Goal: Book appointment/travel/reservation

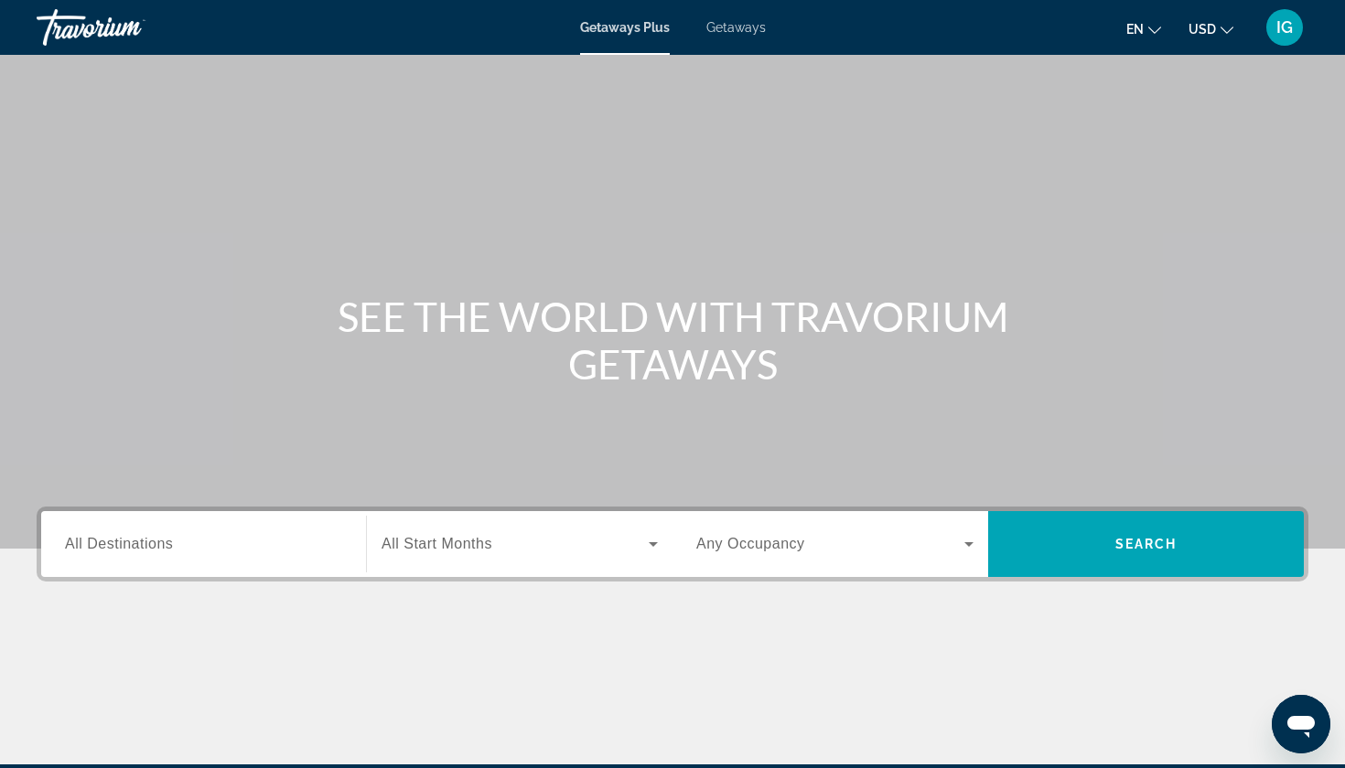
click at [719, 28] on span "Getaways" at bounding box center [735, 27] width 59 height 15
click at [173, 519] on div "Search widget" at bounding box center [203, 545] width 277 height 52
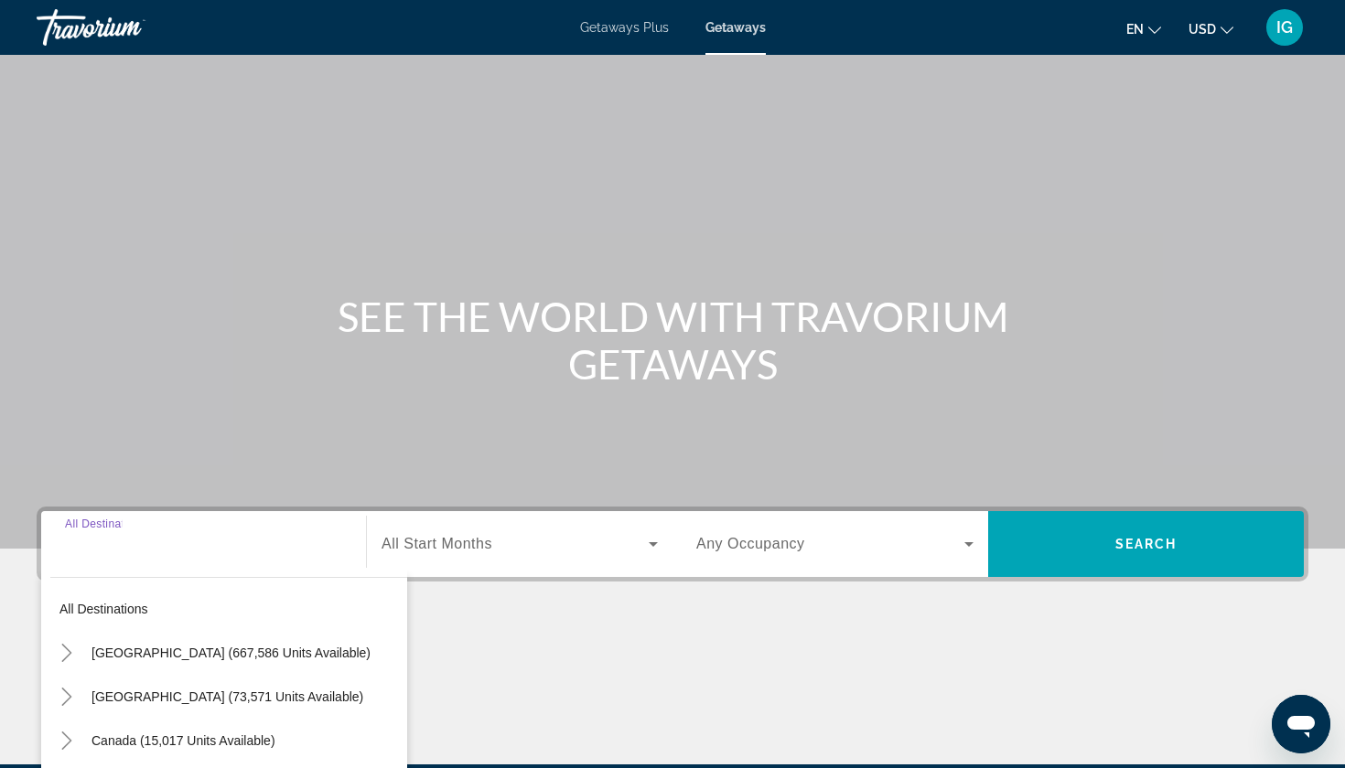
scroll to position [118, 0]
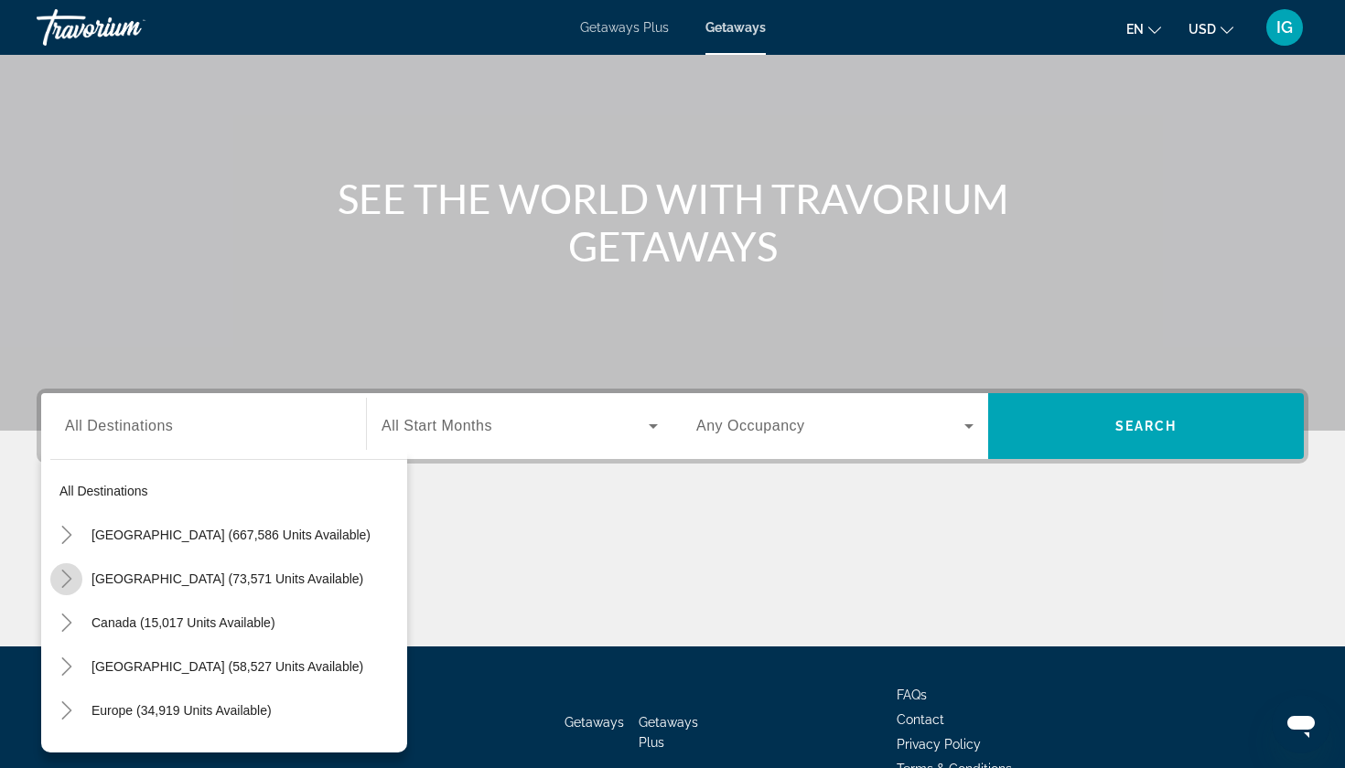
click at [70, 570] on icon "Toggle Mexico (73,571 units available)" at bounding box center [66, 579] width 10 height 18
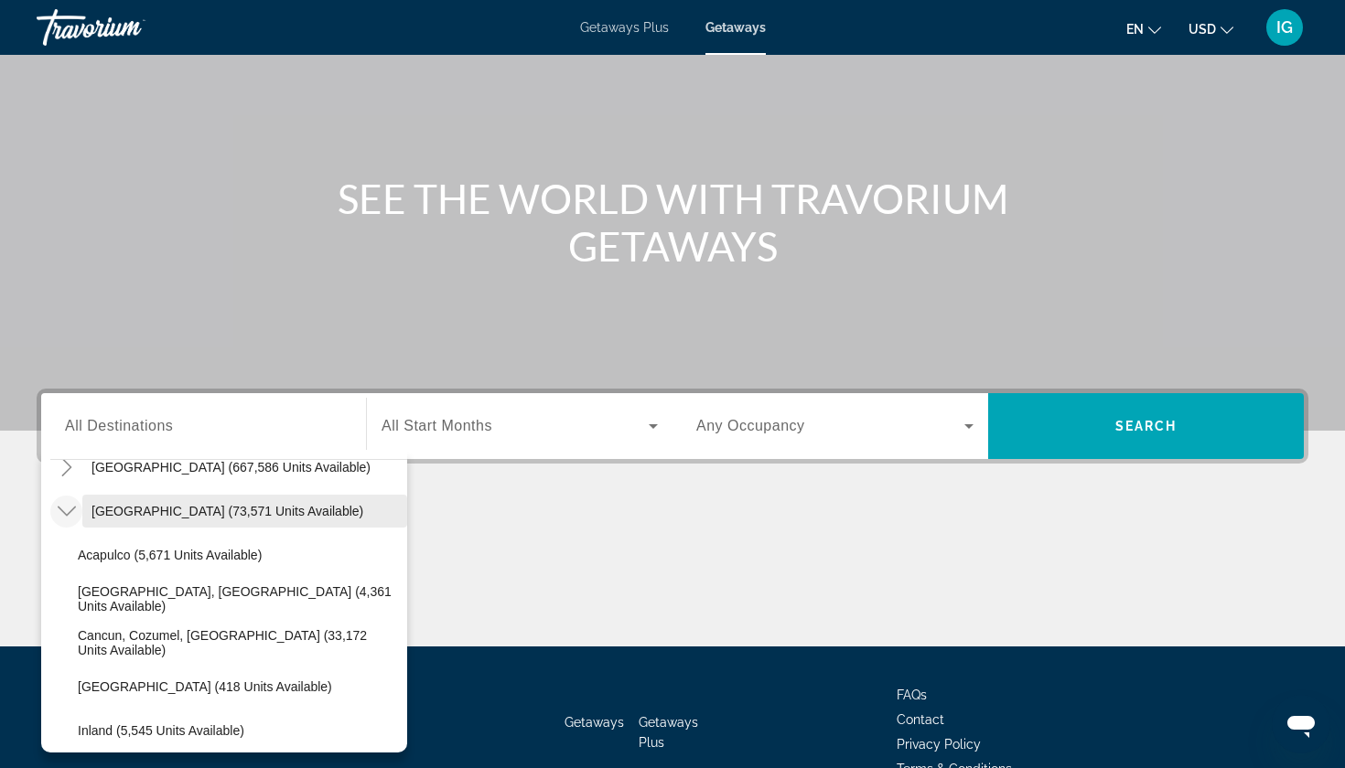
scroll to position [72, 0]
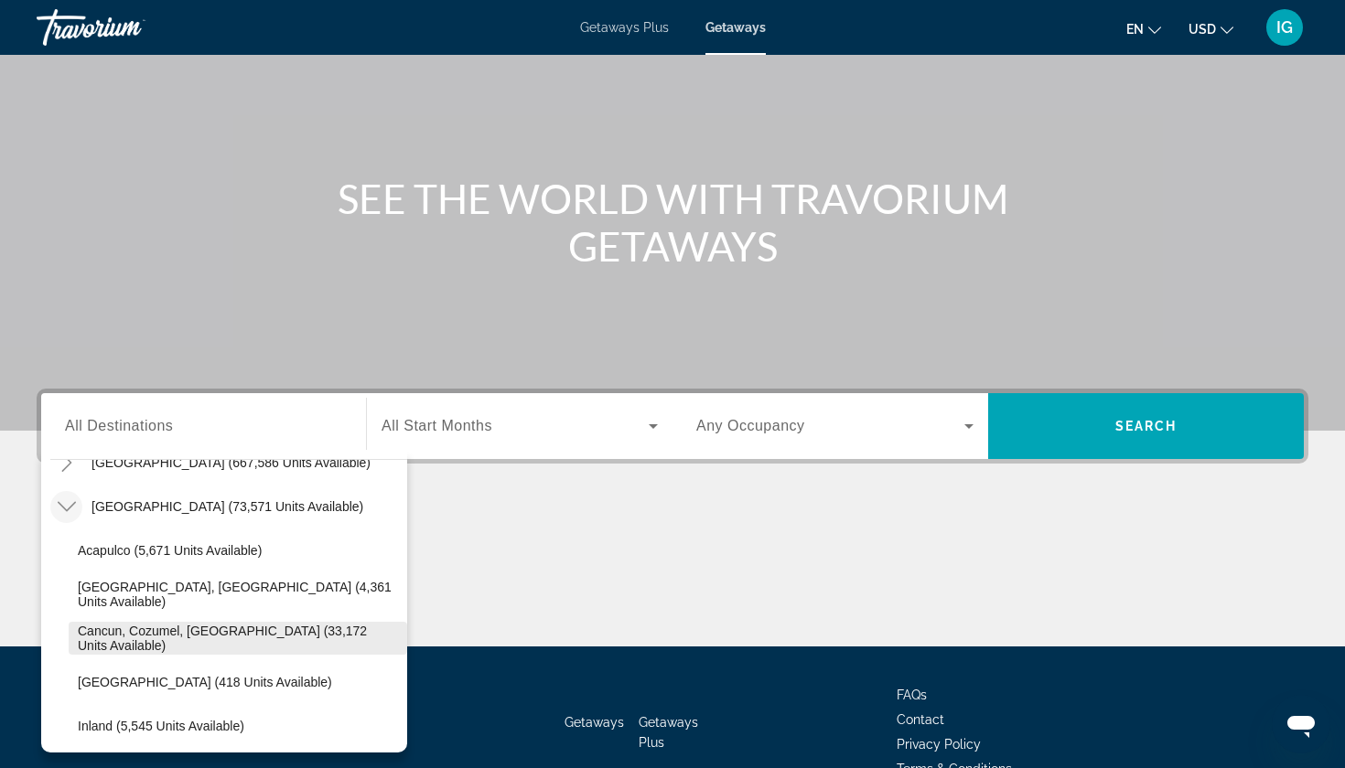
click at [120, 624] on span "Cancun, Cozumel, [GEOGRAPHIC_DATA] (33,172 units available)" at bounding box center [238, 638] width 320 height 29
type input "**********"
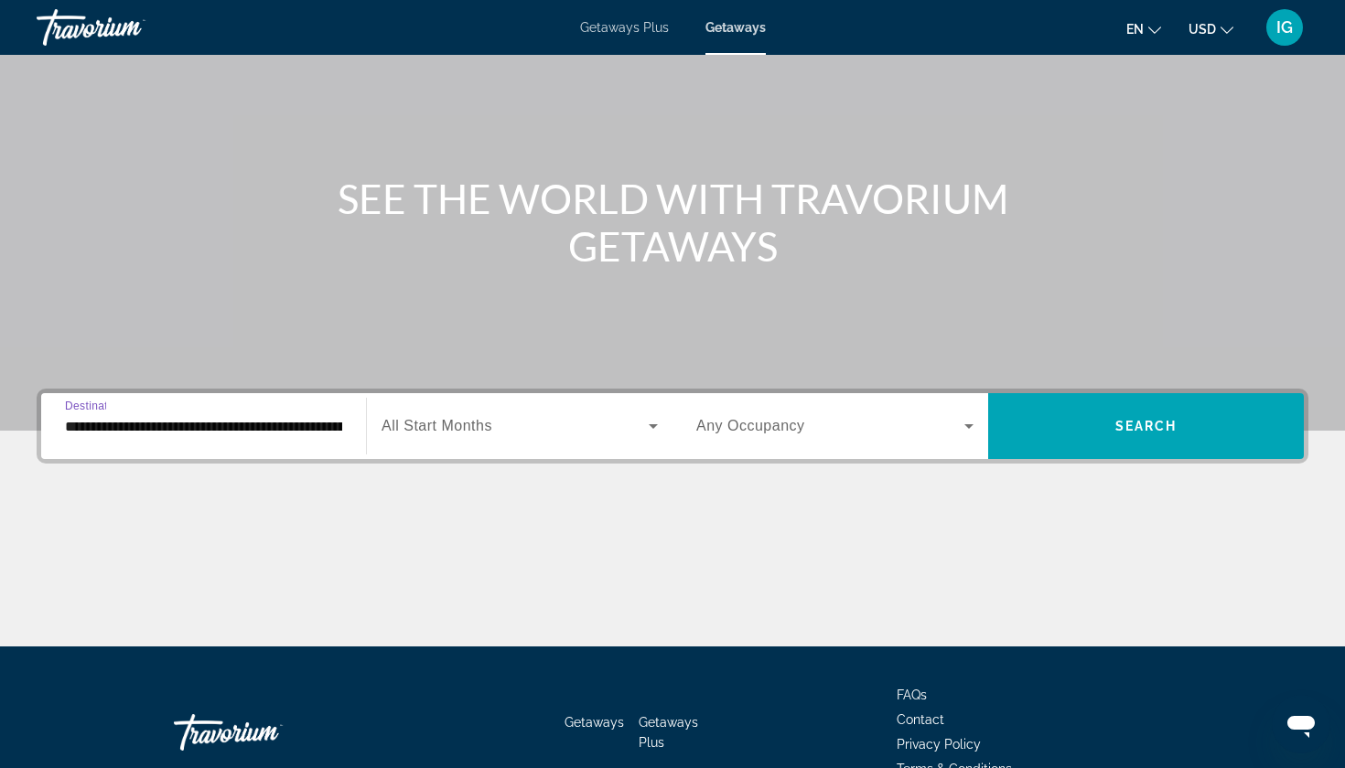
click at [655, 415] on icon "Search widget" at bounding box center [653, 426] width 22 height 22
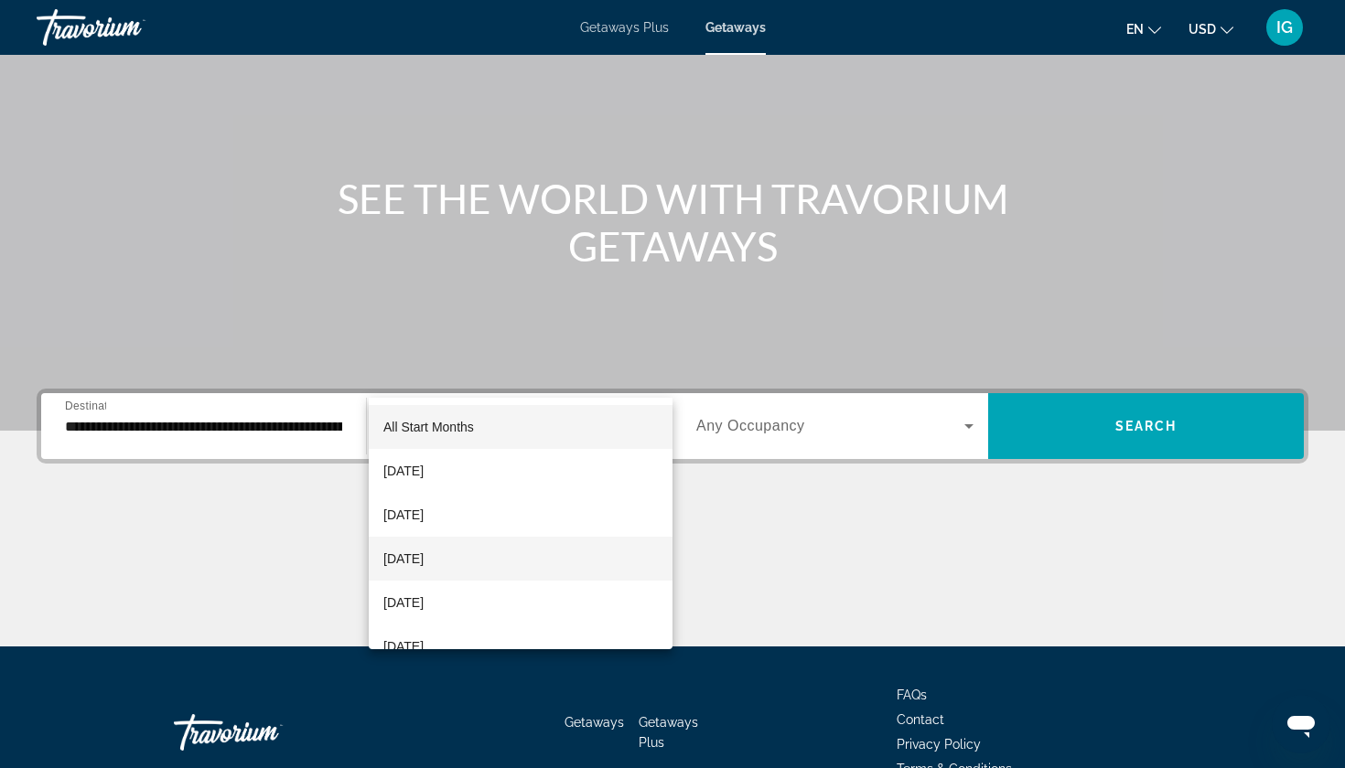
click at [415, 555] on span "[DATE]" at bounding box center [403, 559] width 40 height 22
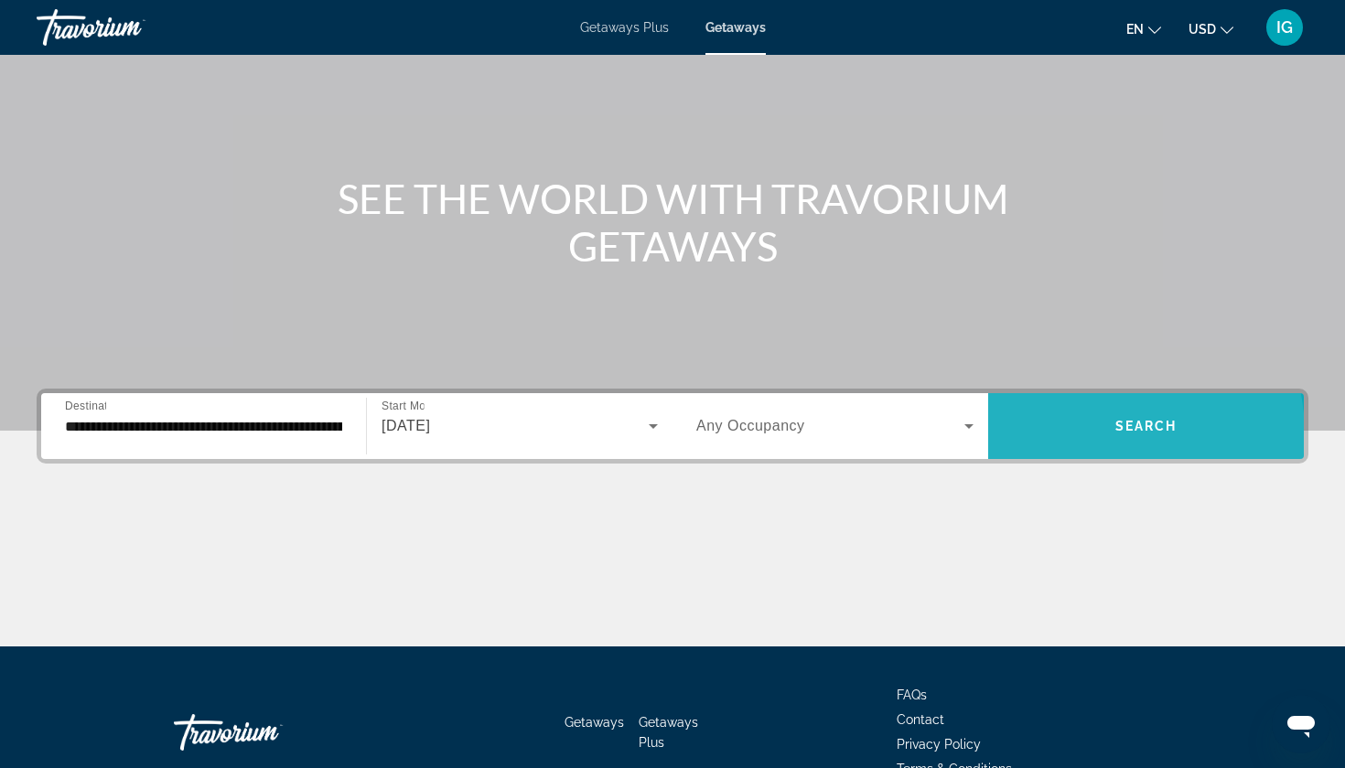
click at [1091, 404] on span "Search widget" at bounding box center [1146, 426] width 316 height 44
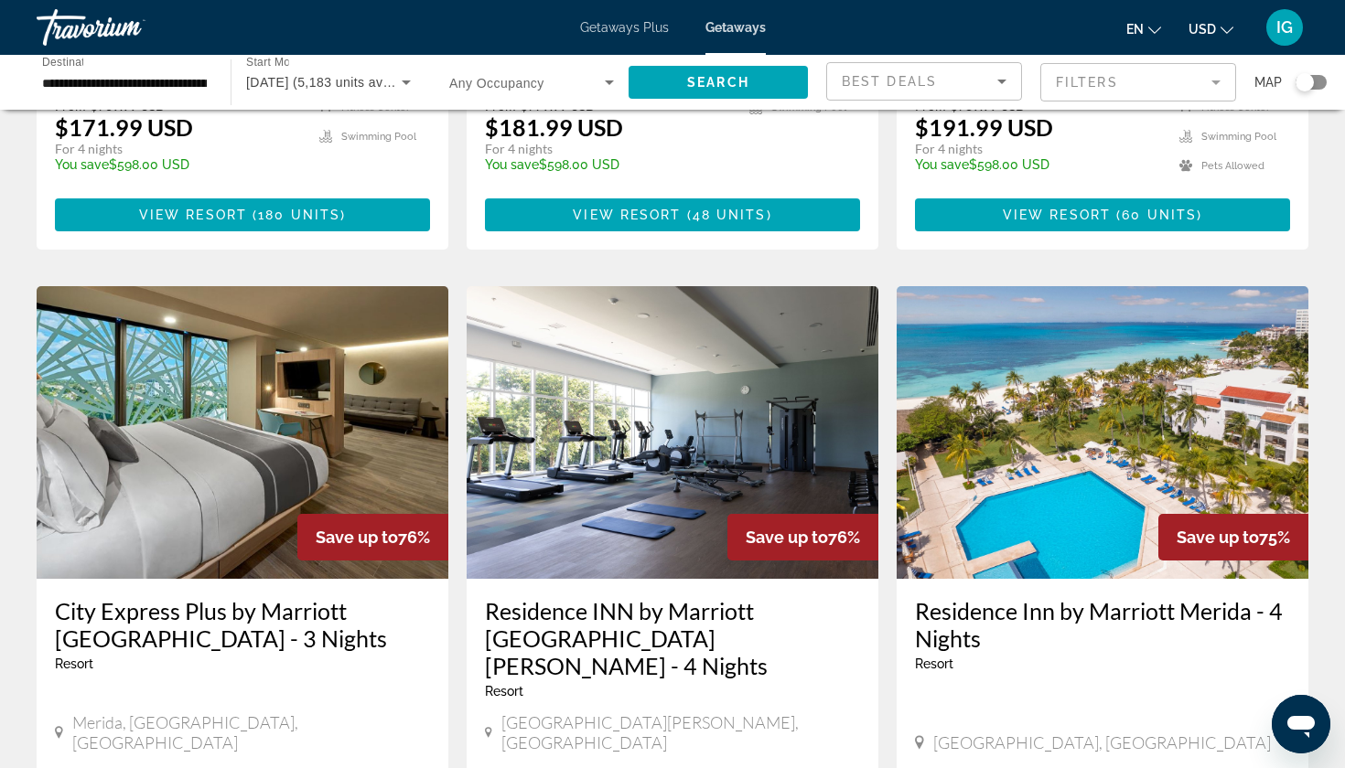
scroll to position [1957, 0]
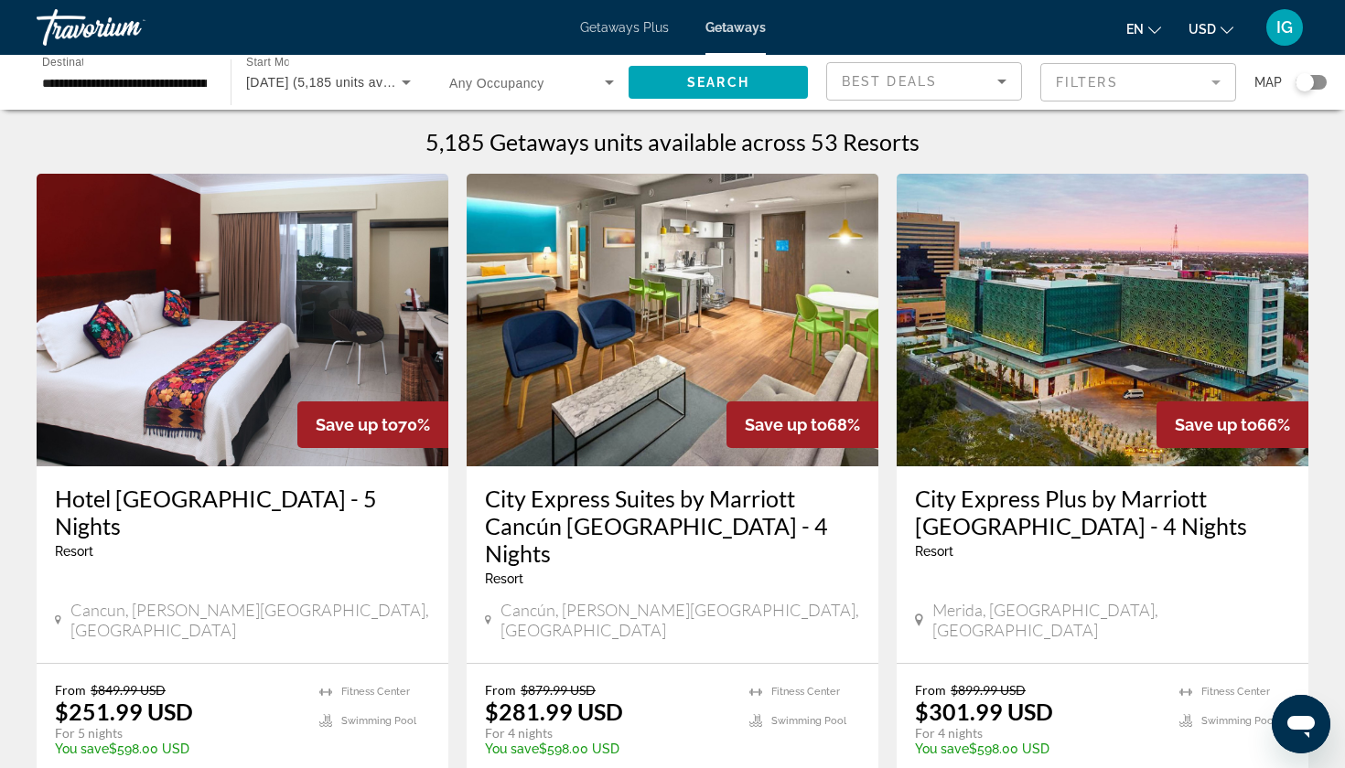
click at [393, 75] on span "[DATE] (5,185 units available)" at bounding box center [336, 82] width 181 height 15
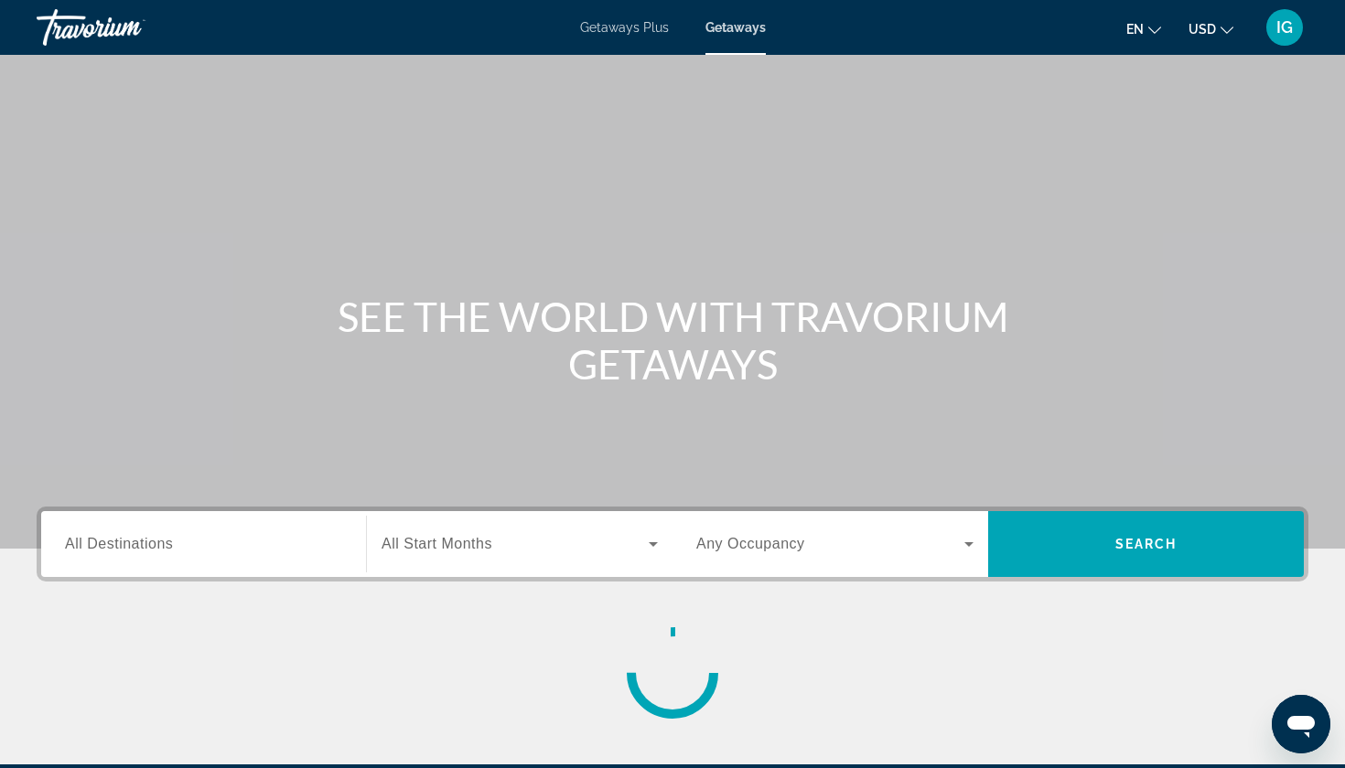
click at [201, 534] on input "Destination All Destinations" at bounding box center [203, 545] width 277 height 22
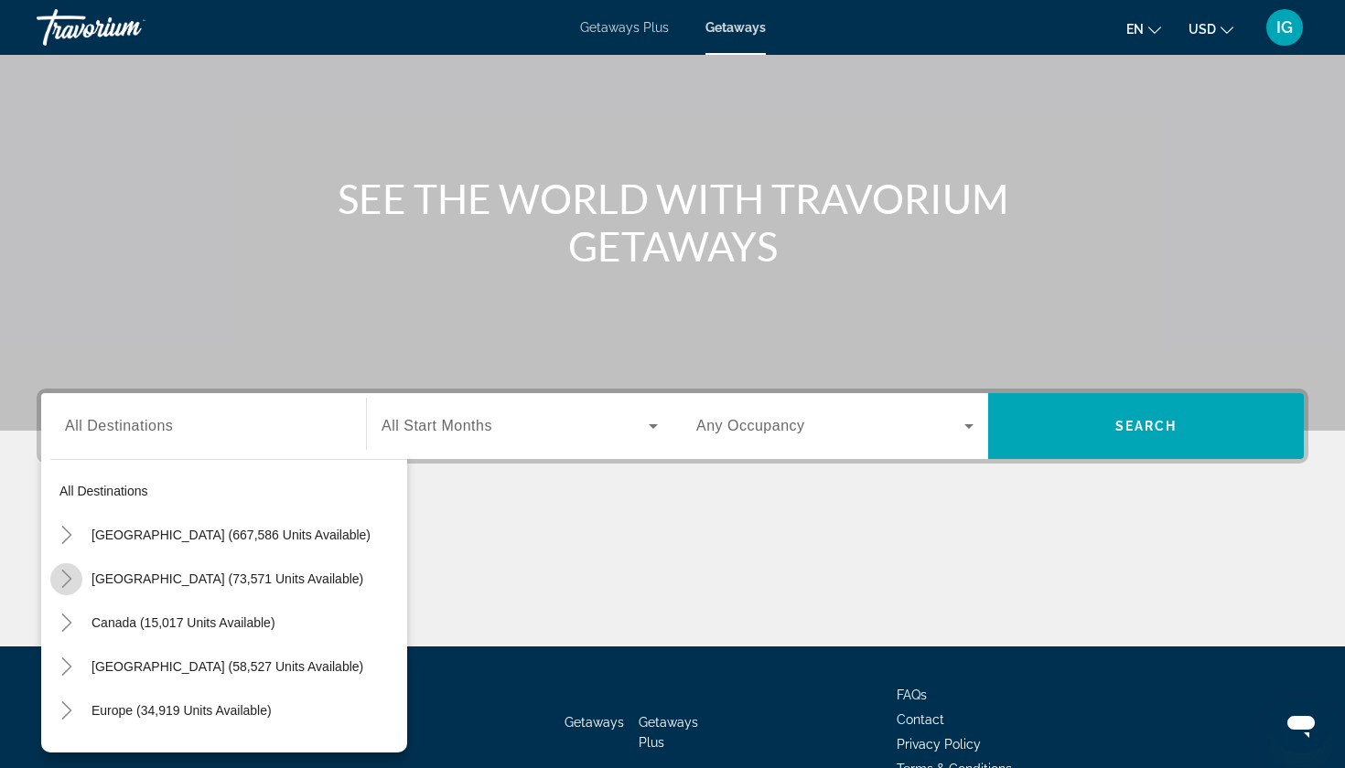
click at [71, 570] on icon "Toggle Mexico (73,571 units available)" at bounding box center [66, 579] width 10 height 18
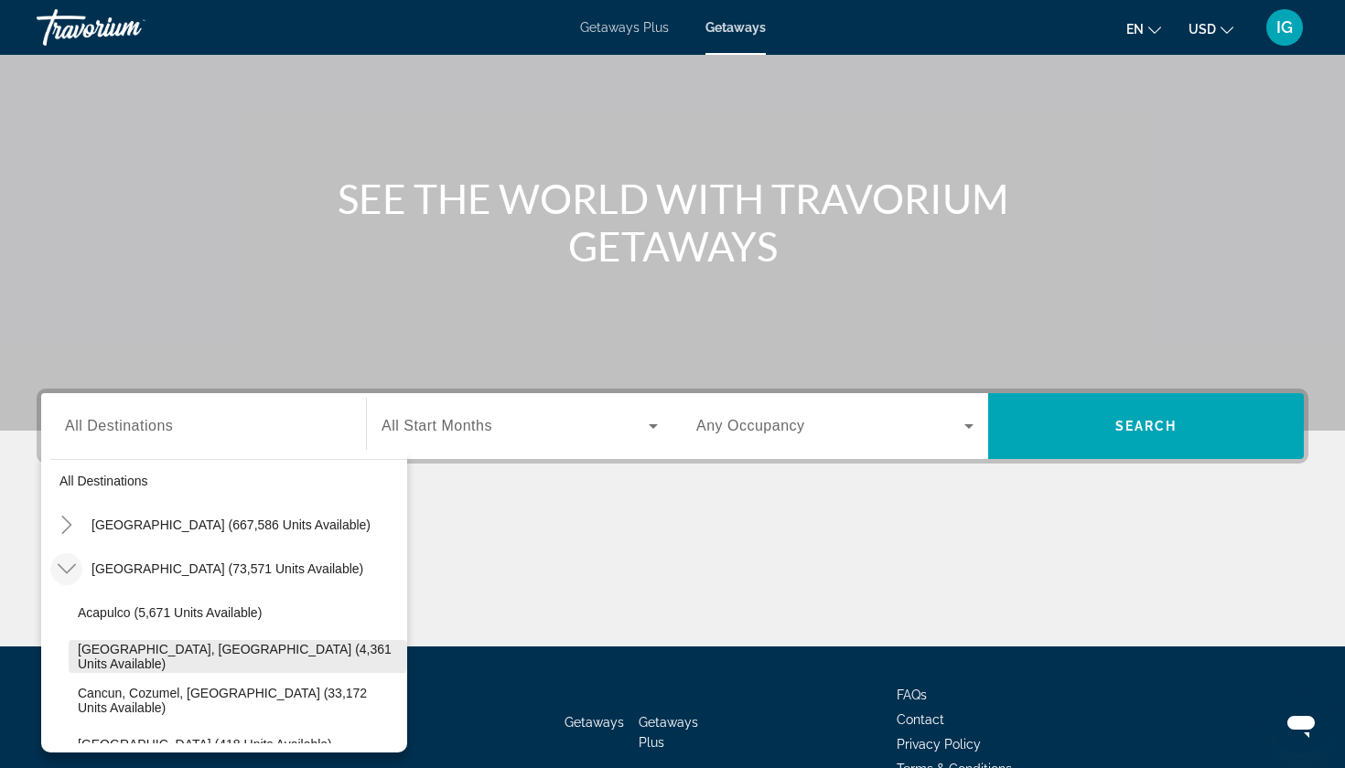
scroll to position [13, 0]
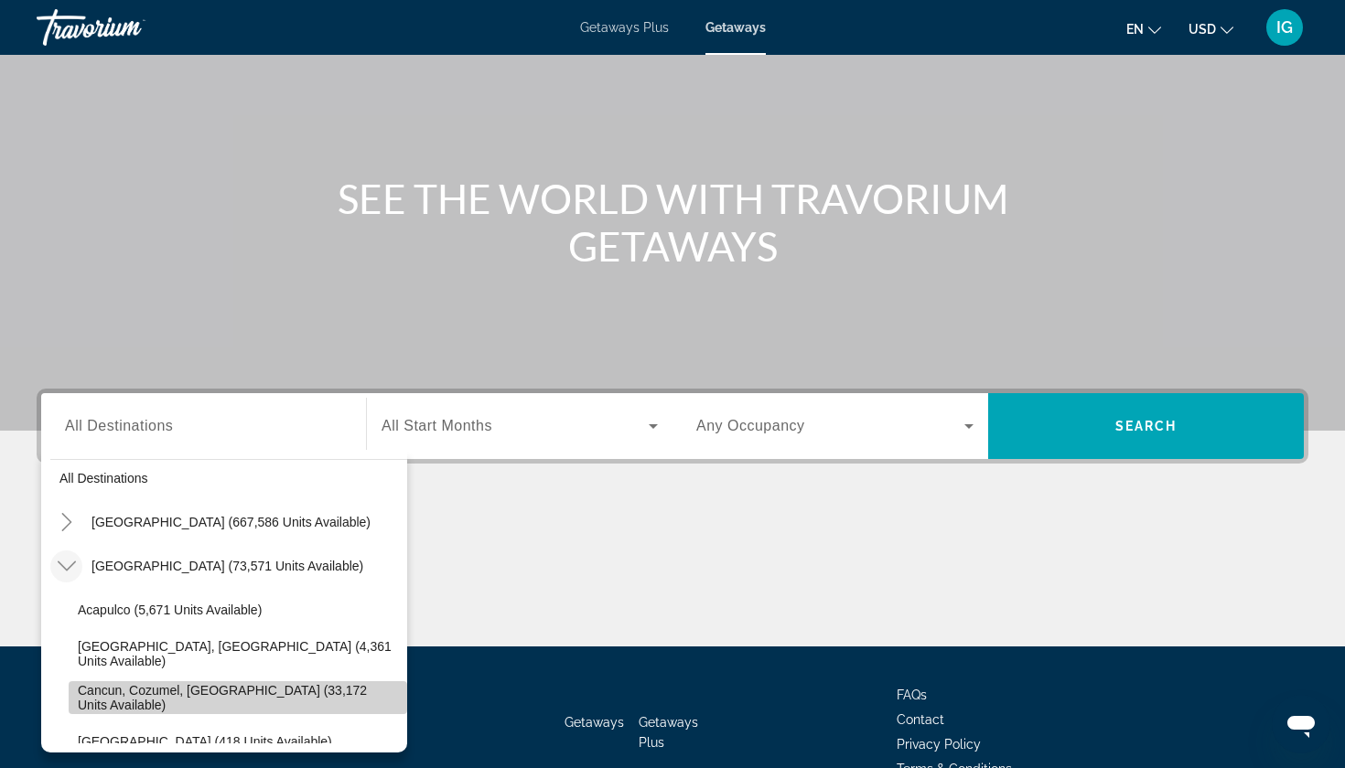
click at [81, 683] on span "Cancun, Cozumel, [GEOGRAPHIC_DATA] (33,172 units available)" at bounding box center [238, 697] width 320 height 29
type input "**********"
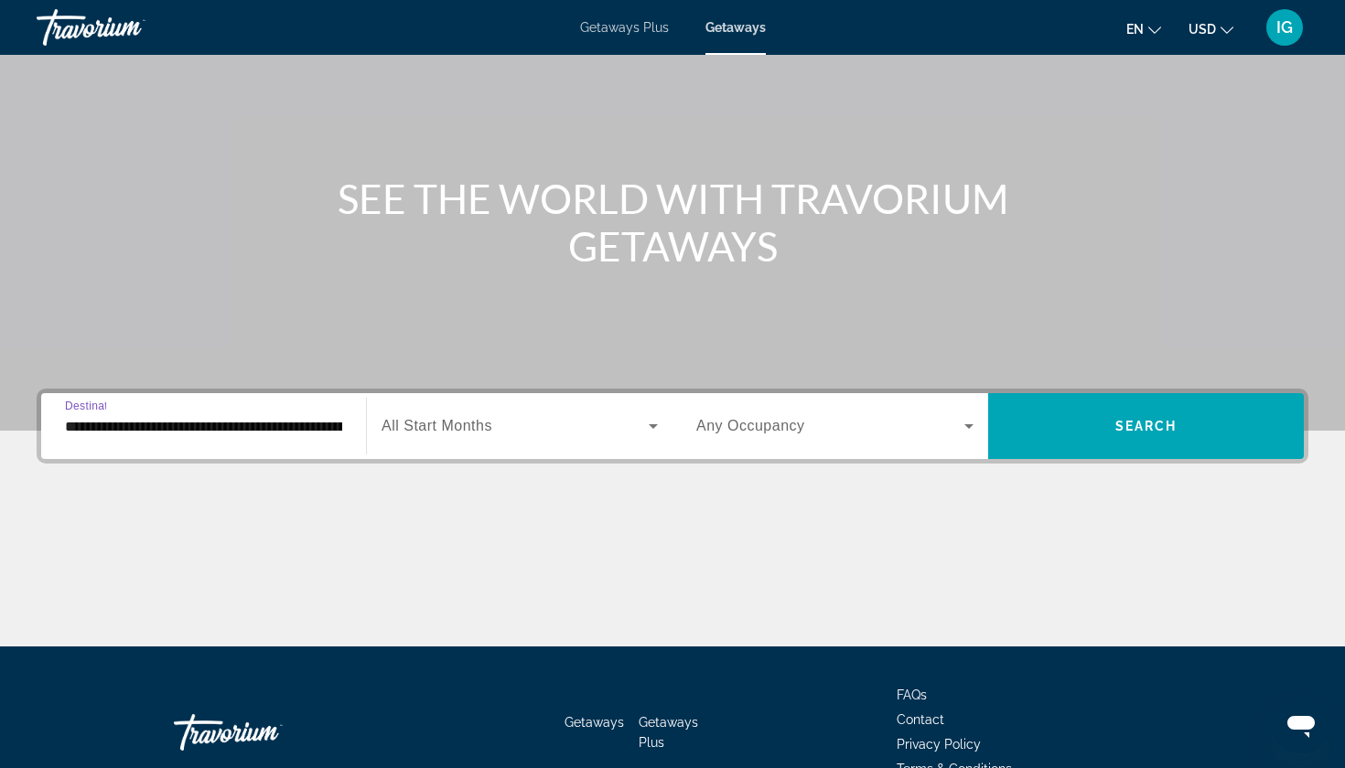
click at [658, 415] on icon "Search widget" at bounding box center [653, 426] width 22 height 22
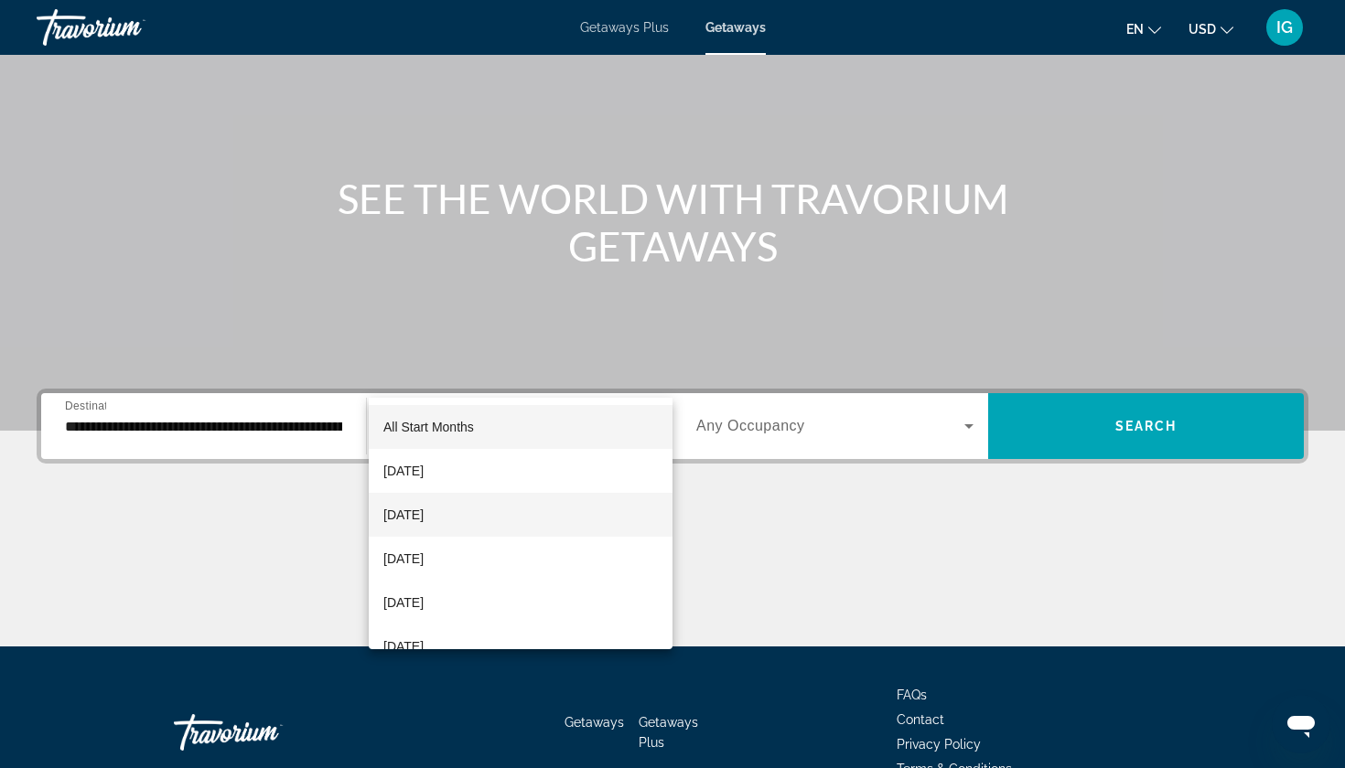
click at [419, 515] on span "[DATE]" at bounding box center [403, 515] width 40 height 22
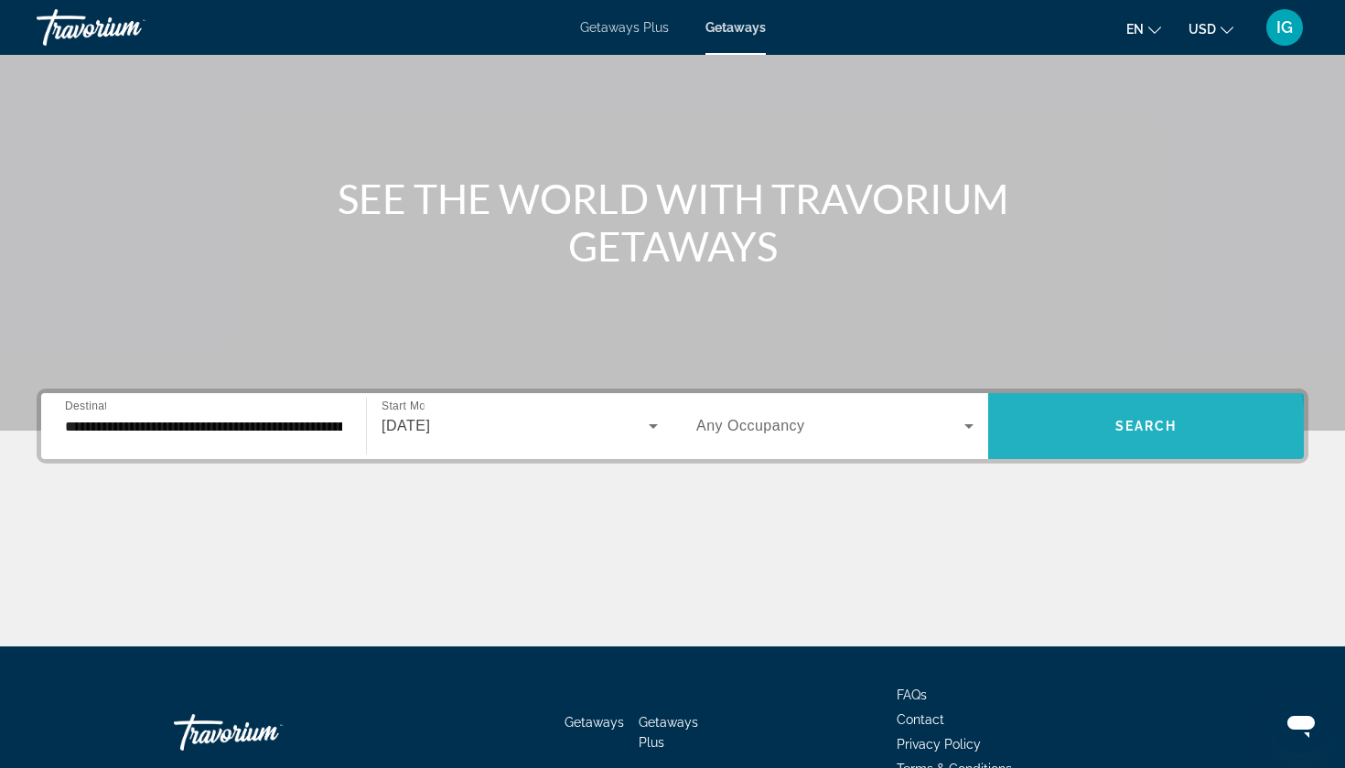
click at [1077, 404] on span "Search widget" at bounding box center [1146, 426] width 316 height 44
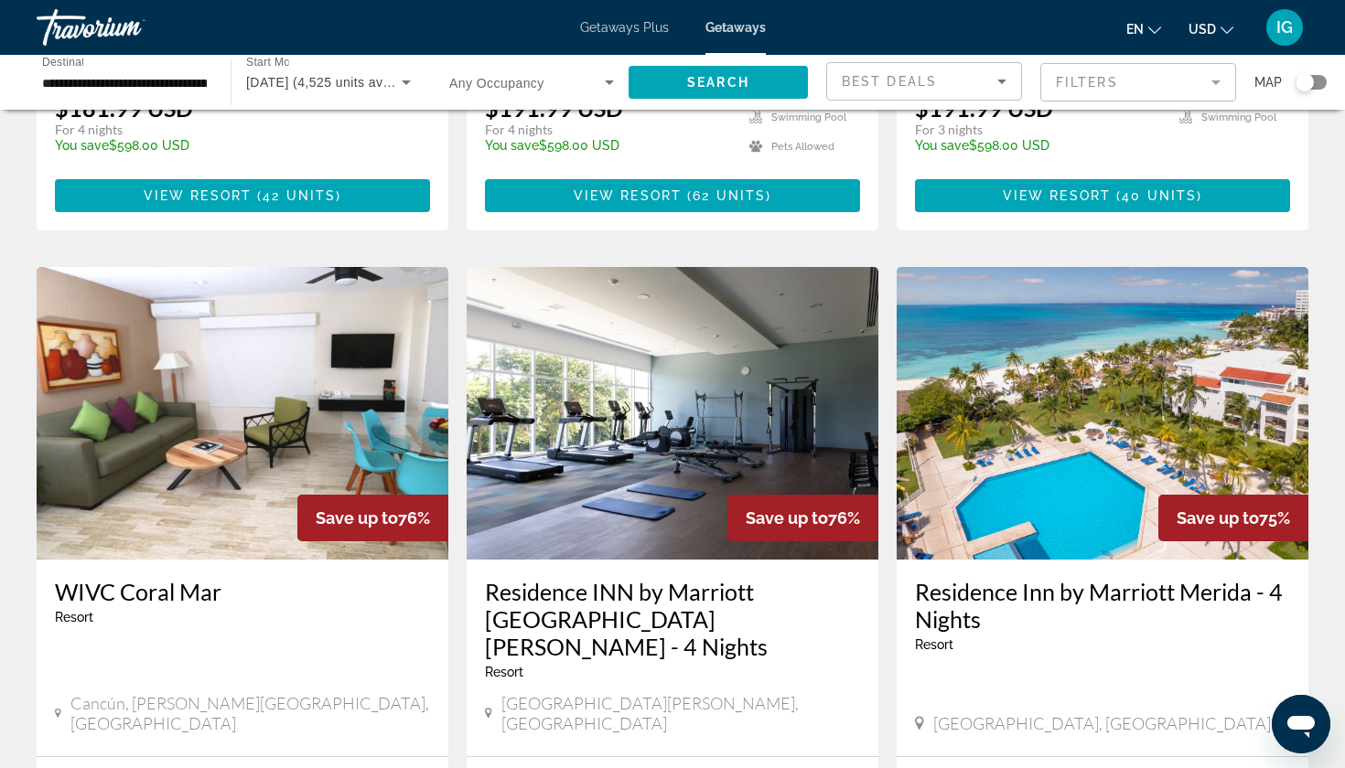
scroll to position [1970, 0]
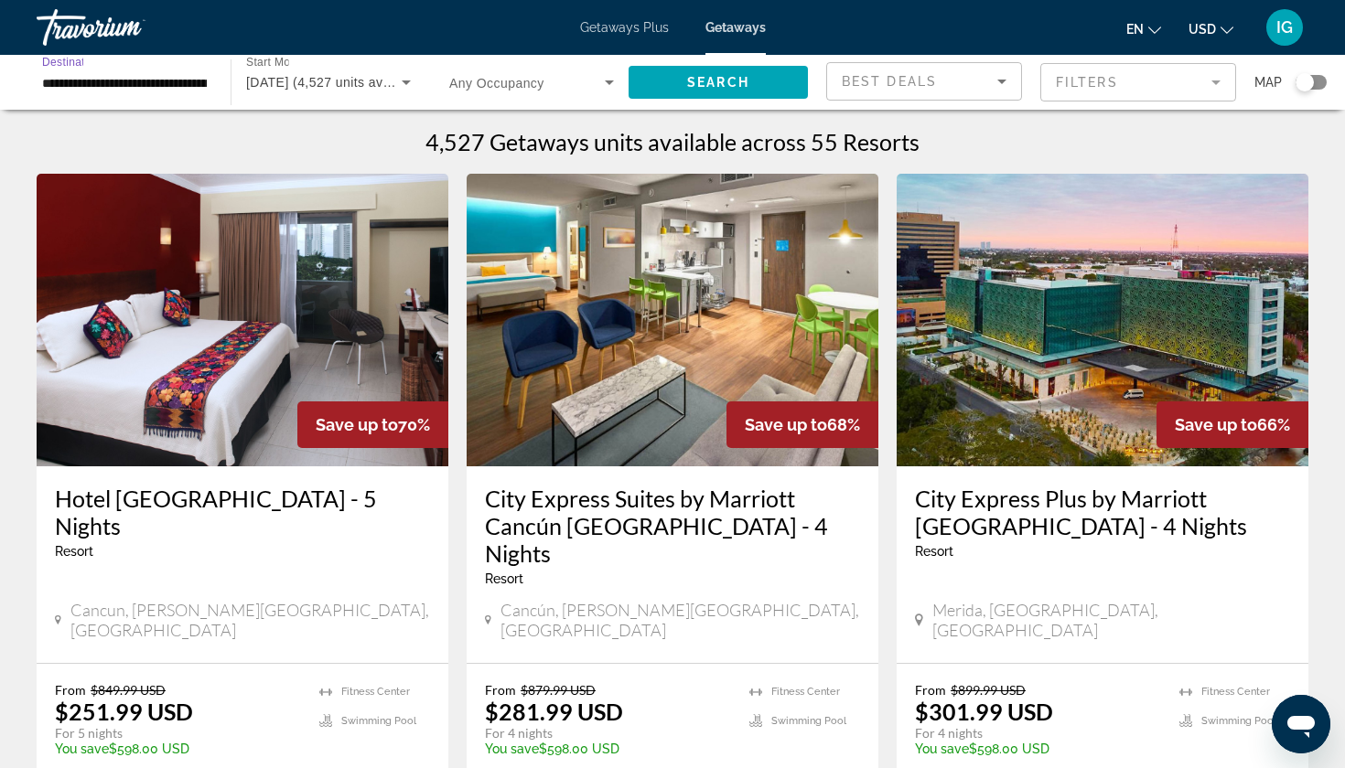
click at [142, 72] on input "**********" at bounding box center [124, 83] width 165 height 22
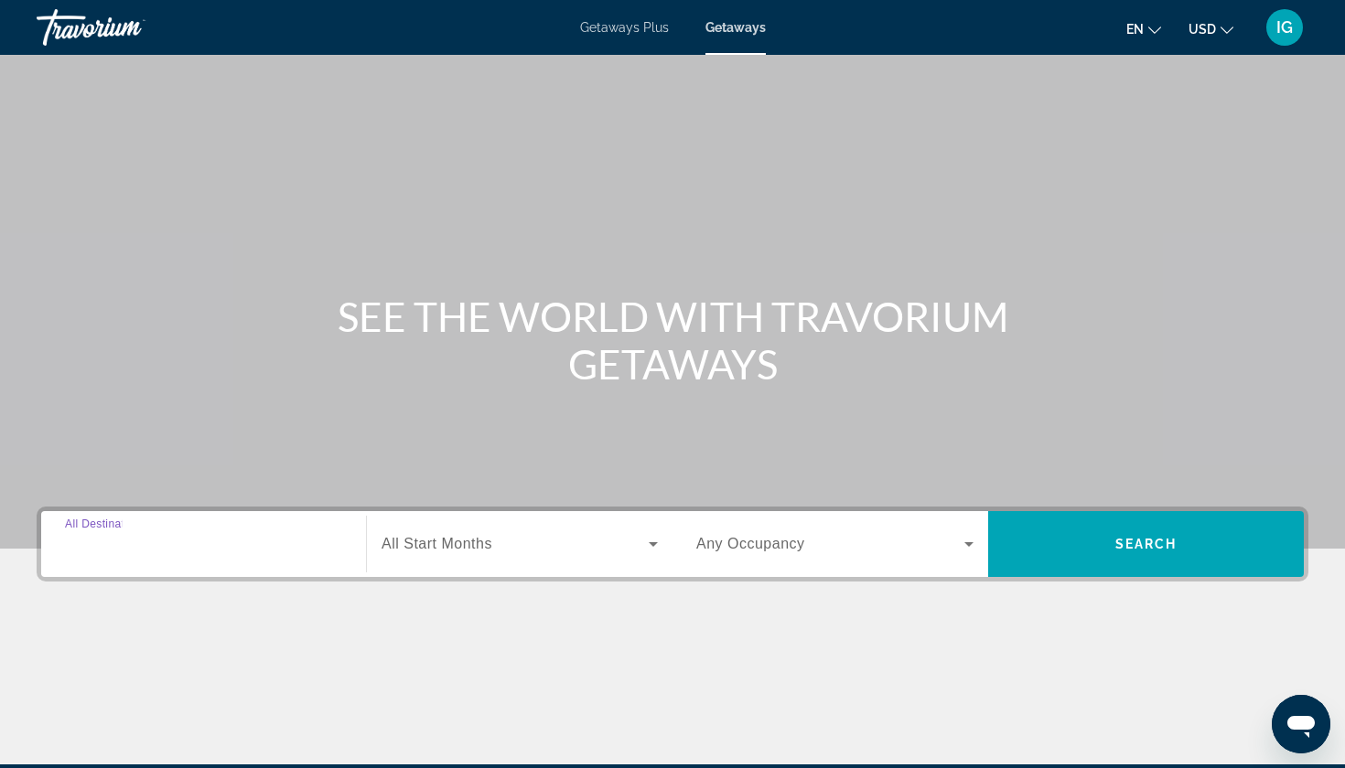
click at [257, 534] on input "Destination All Destinations" at bounding box center [203, 545] width 277 height 22
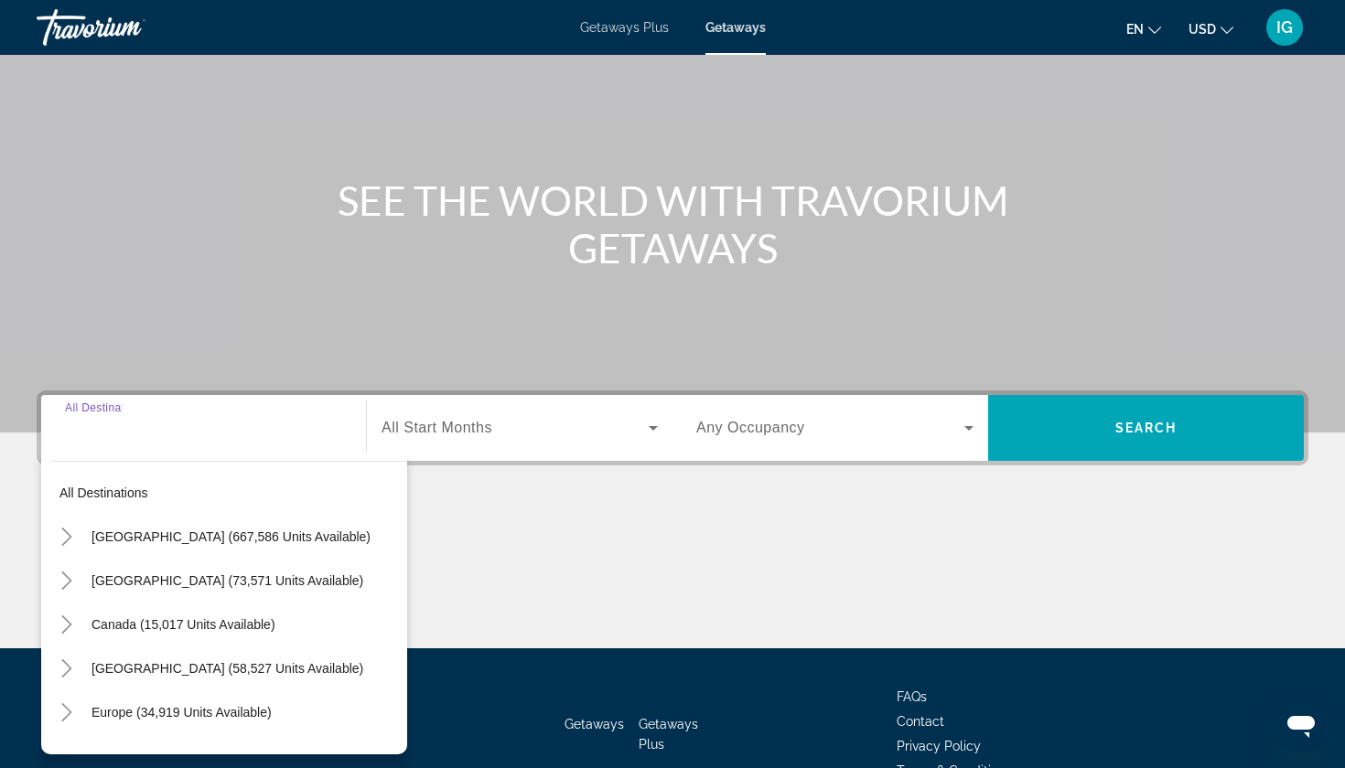
scroll to position [118, 0]
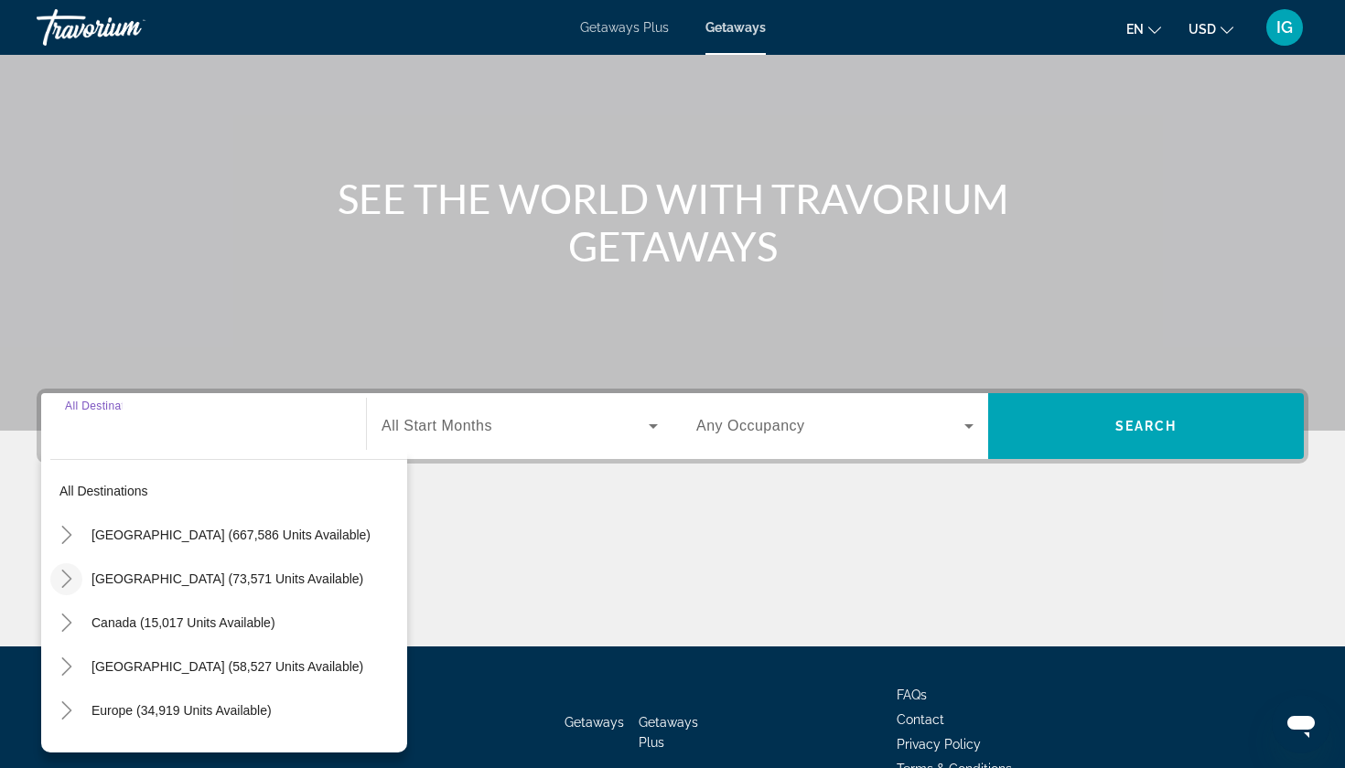
click at [75, 570] on icon "Toggle Mexico (73,571 units available)" at bounding box center [67, 579] width 18 height 18
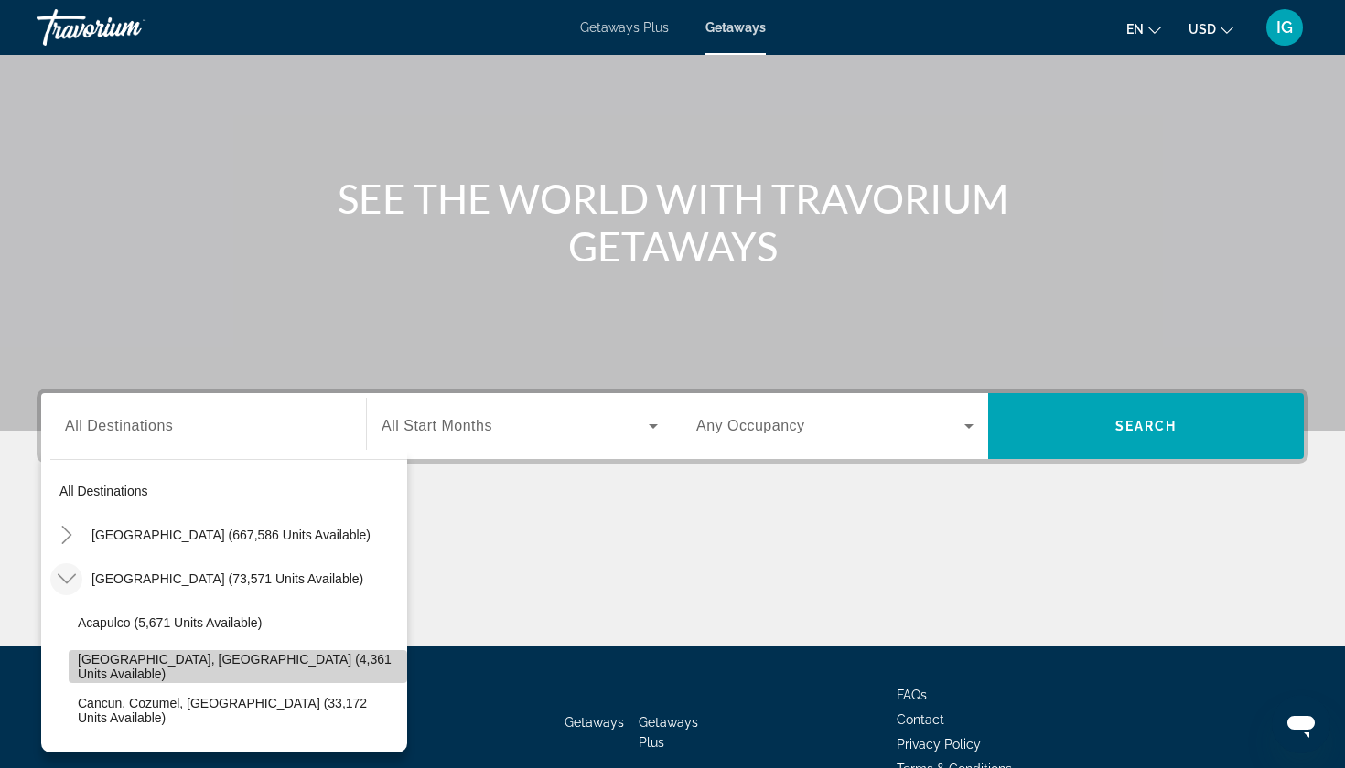
click at [87, 645] on span "Search widget" at bounding box center [238, 667] width 338 height 44
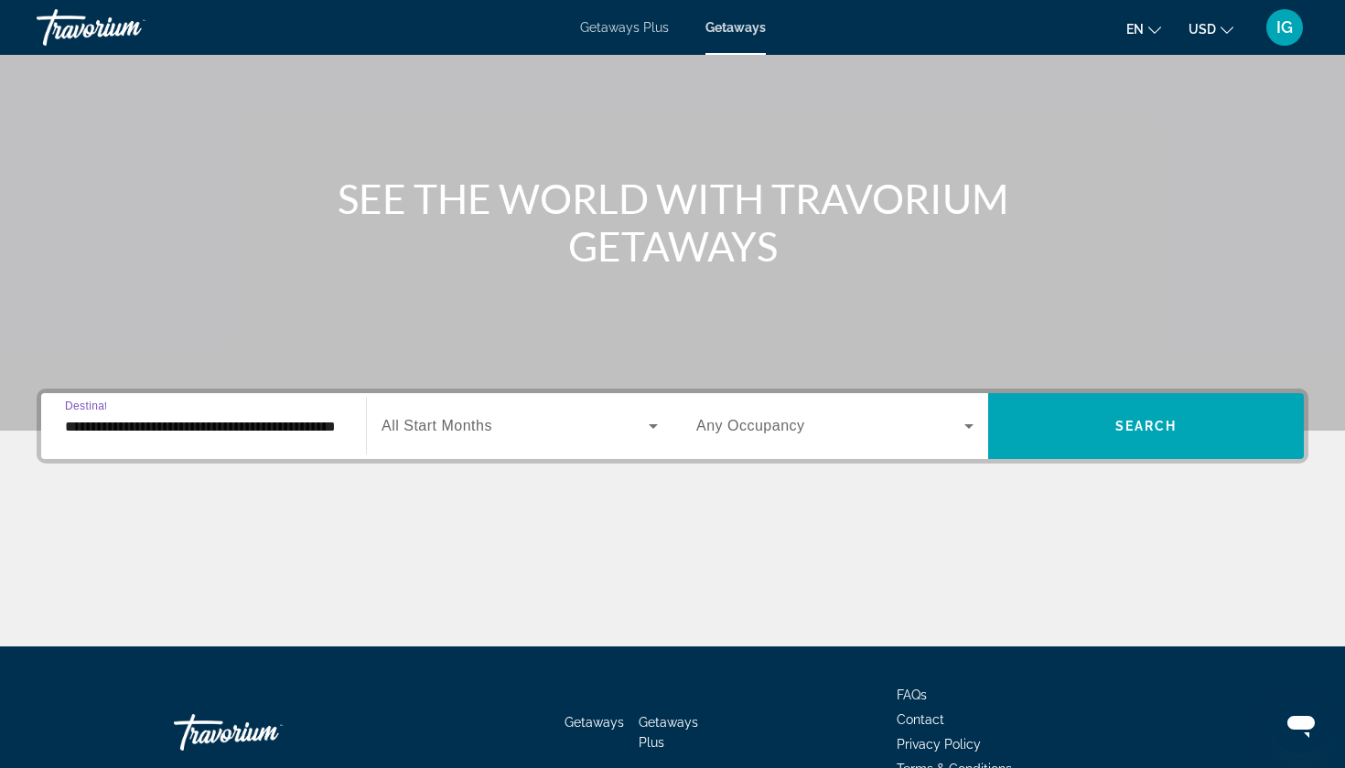
click at [124, 416] on input "**********" at bounding box center [203, 427] width 277 height 22
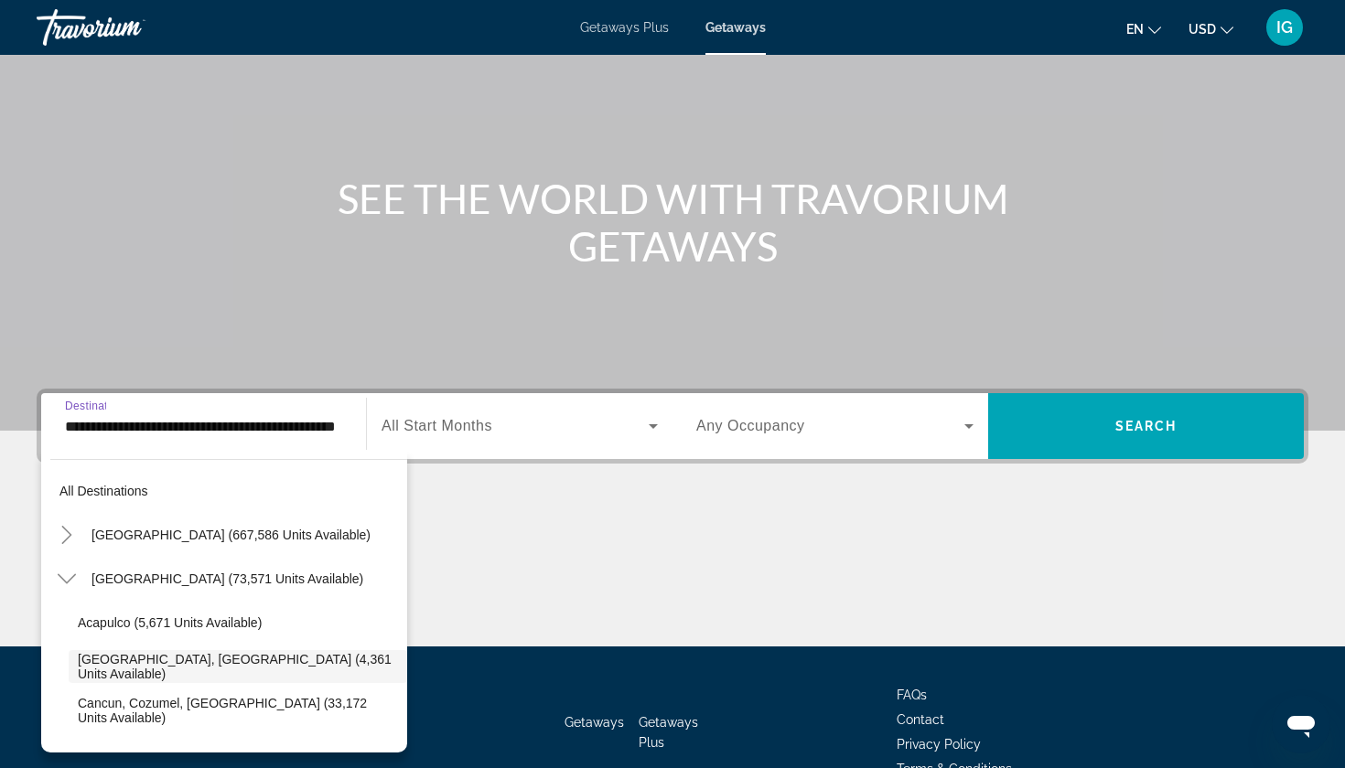
scroll to position [79, 0]
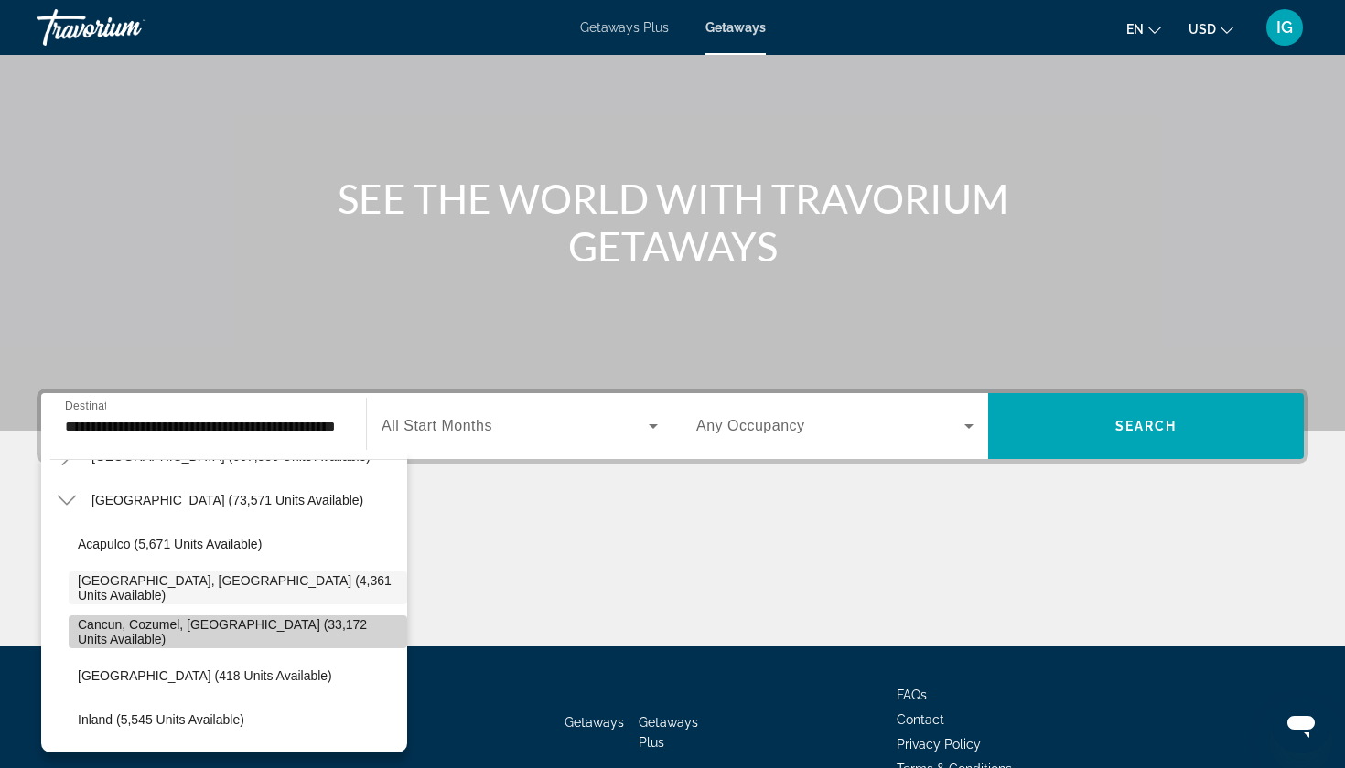
click at [86, 618] on span "Cancun, Cozumel, [GEOGRAPHIC_DATA] (33,172 units available)" at bounding box center [238, 632] width 320 height 29
type input "**********"
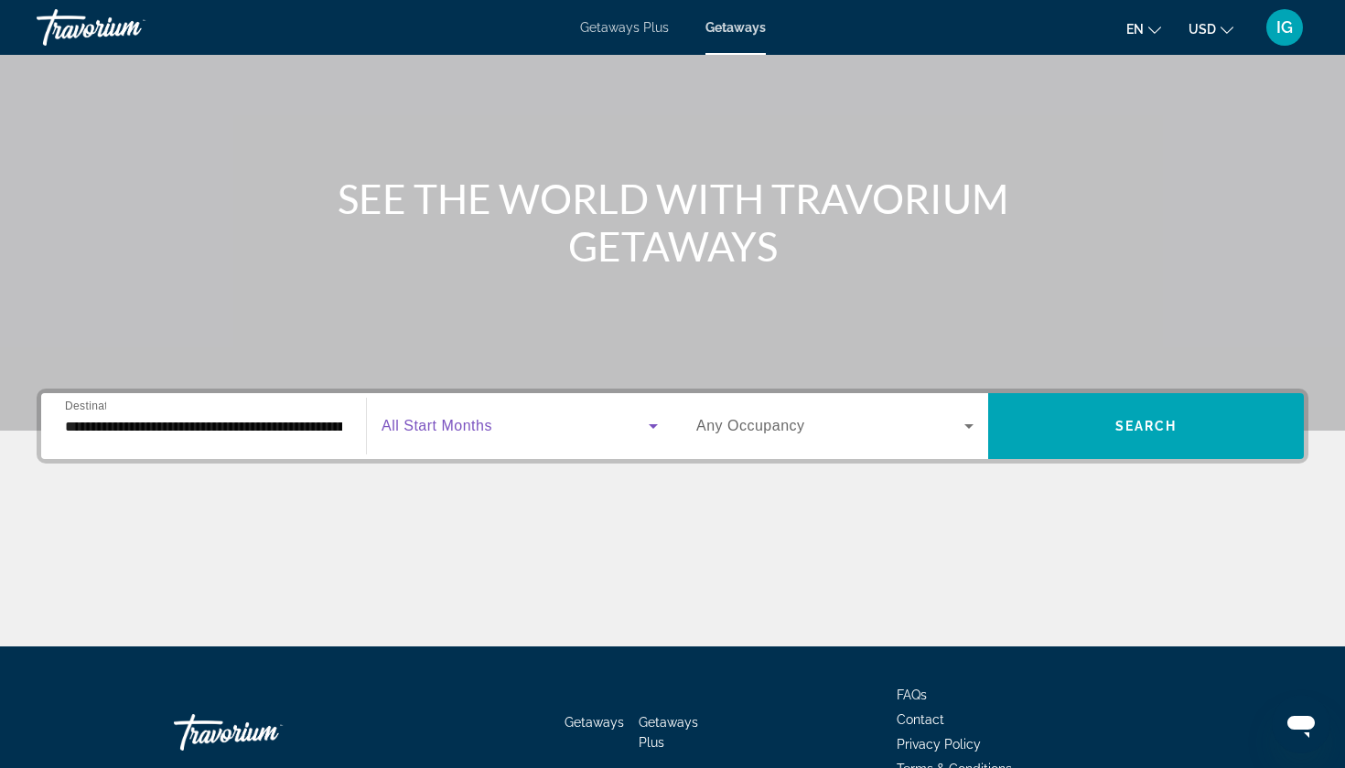
click at [652, 424] on icon "Search widget" at bounding box center [653, 426] width 9 height 5
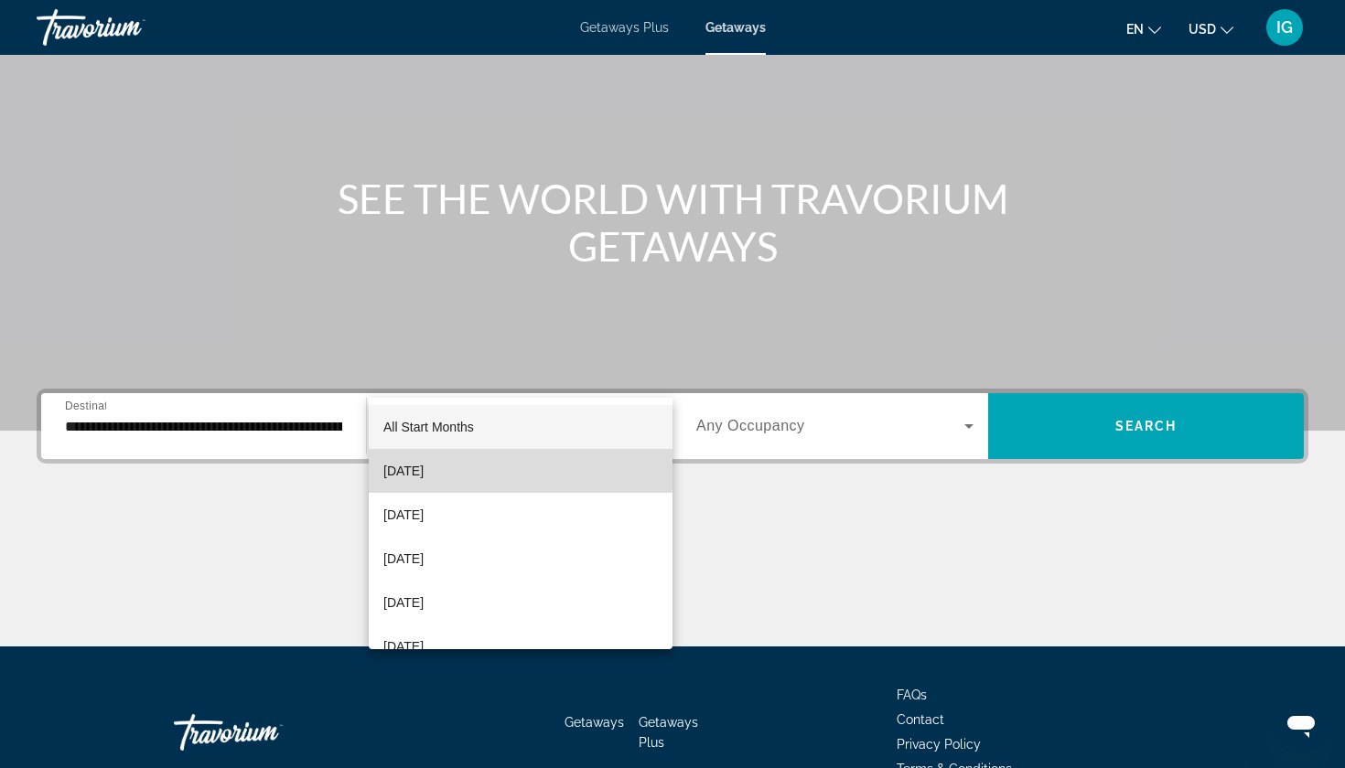
click at [424, 467] on span "[DATE]" at bounding box center [403, 471] width 40 height 22
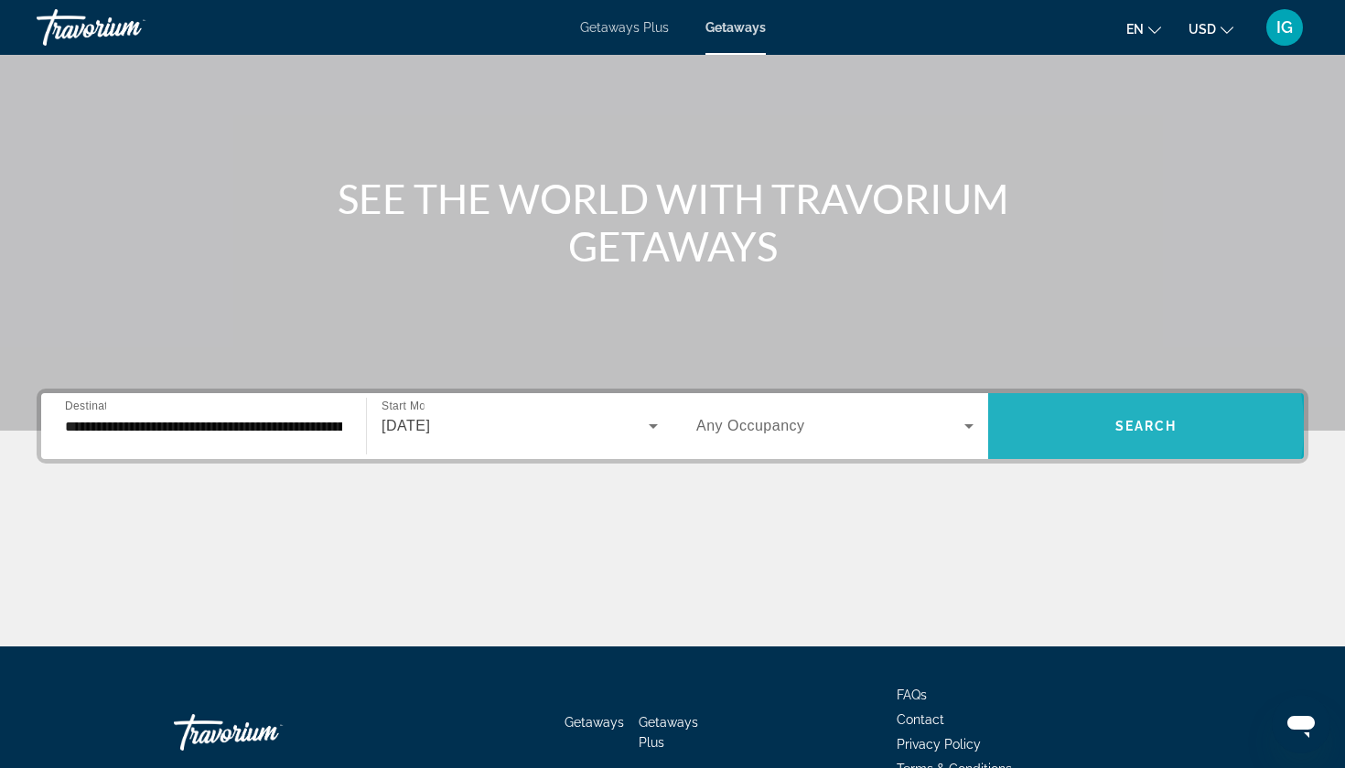
click at [1101, 404] on span "Search widget" at bounding box center [1146, 426] width 316 height 44
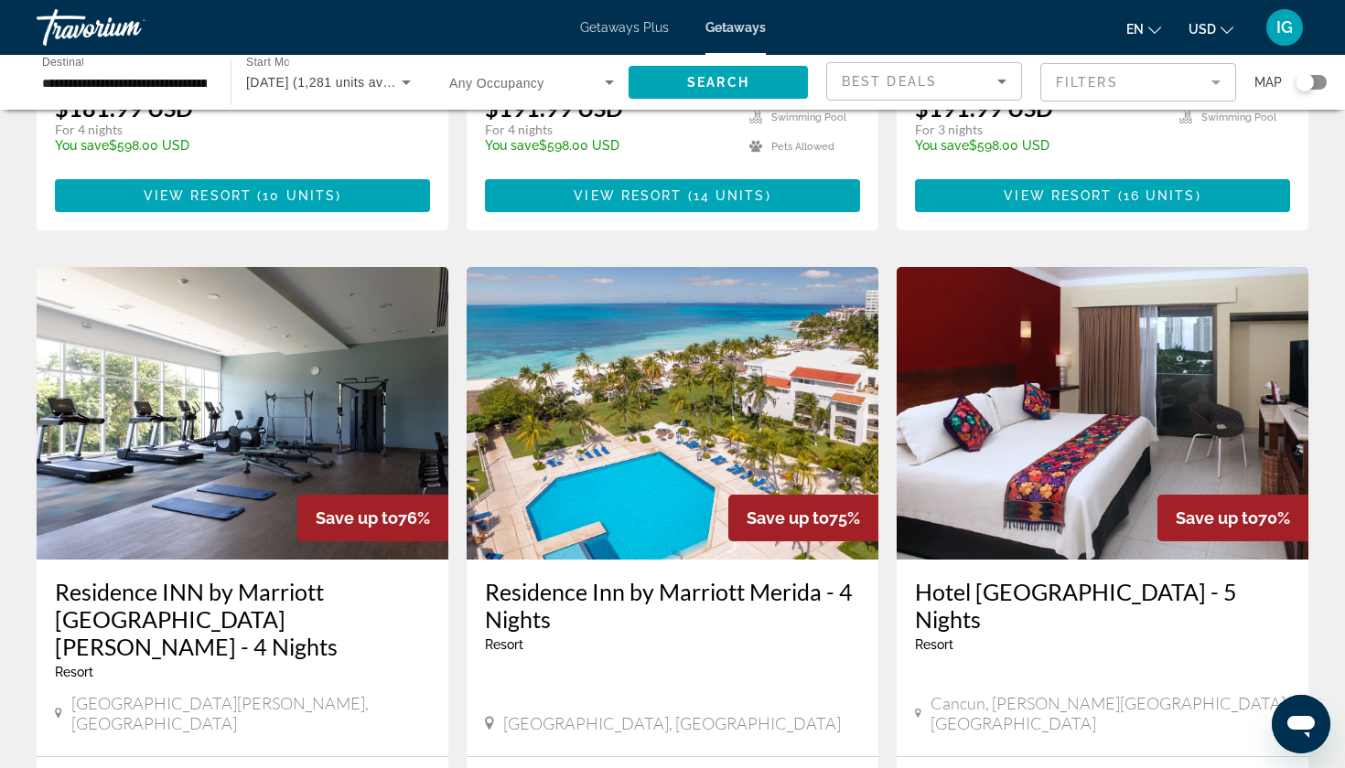
scroll to position [1970, 0]
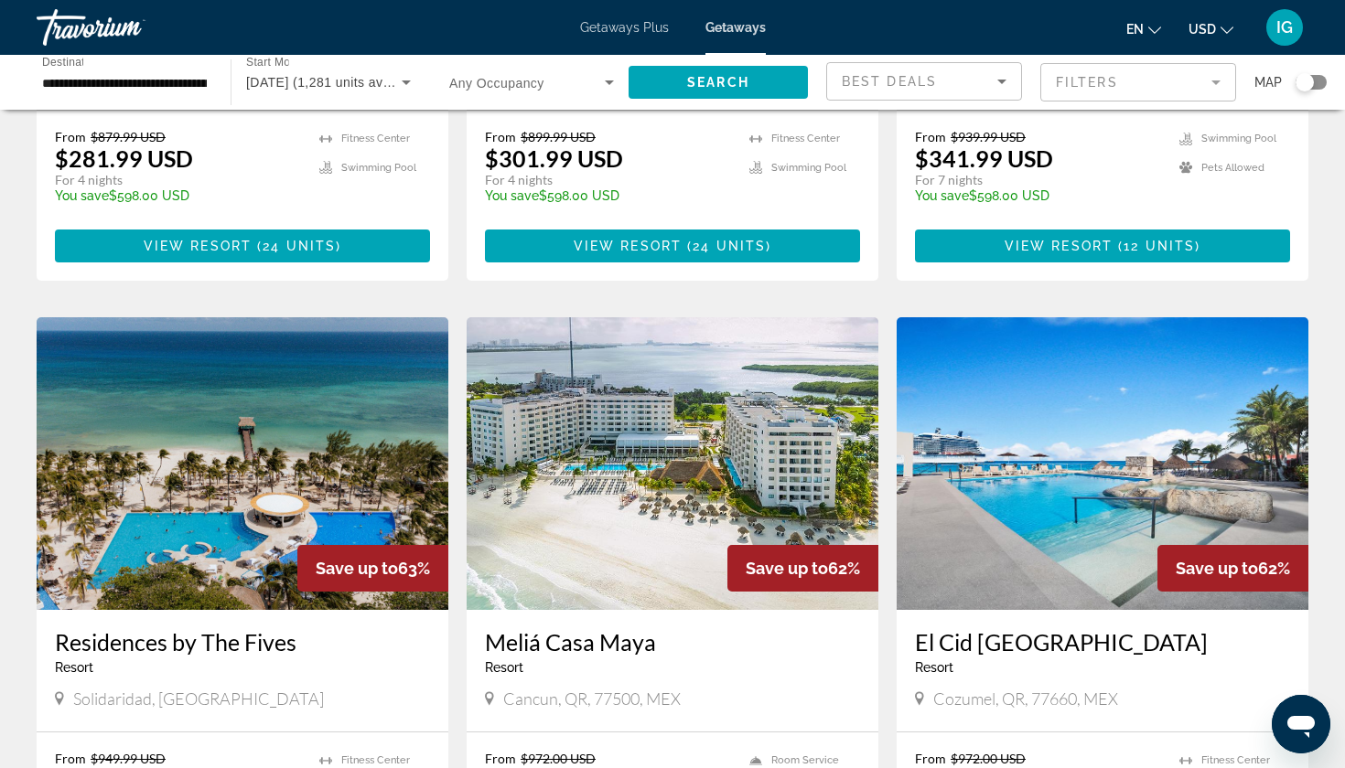
scroll to position [558, 0]
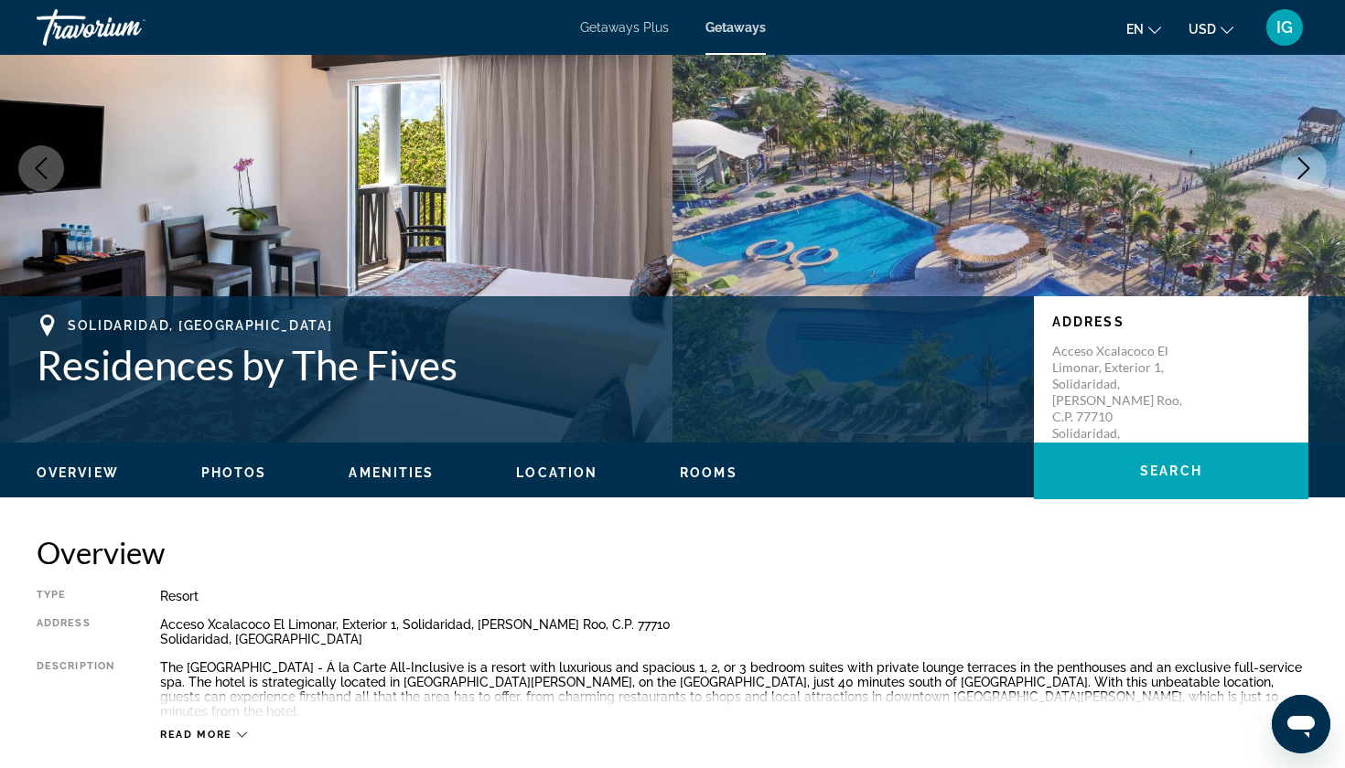
scroll to position [162, 0]
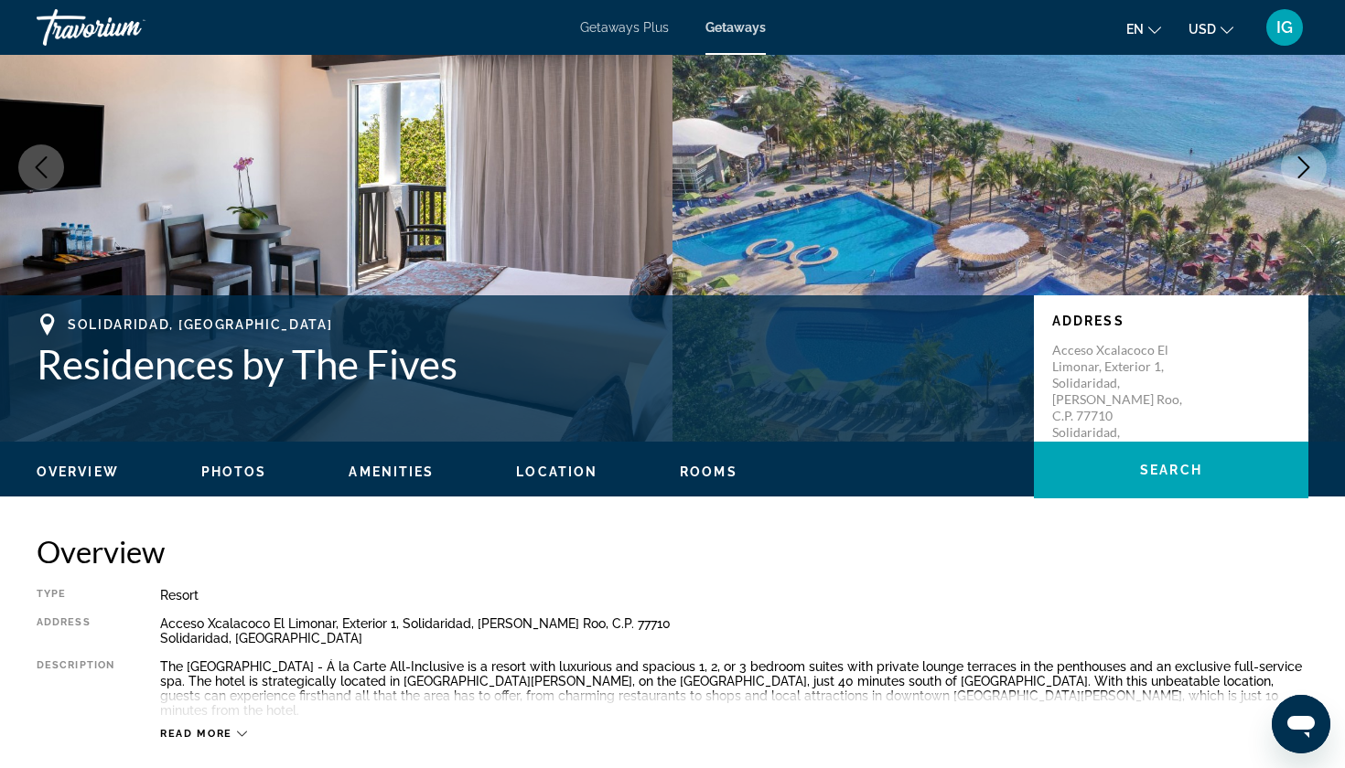
click at [237, 729] on icon "Main content" at bounding box center [242, 734] width 10 height 10
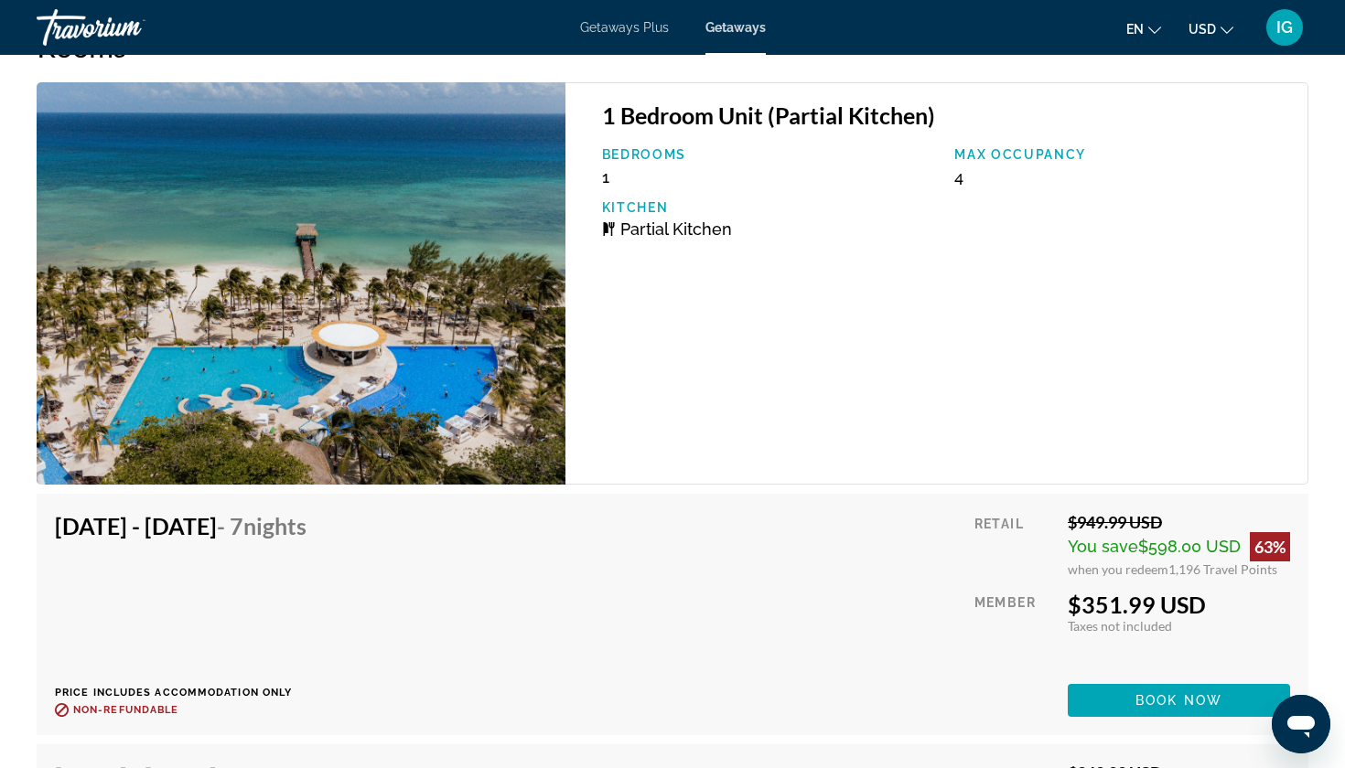
scroll to position [2468, 0]
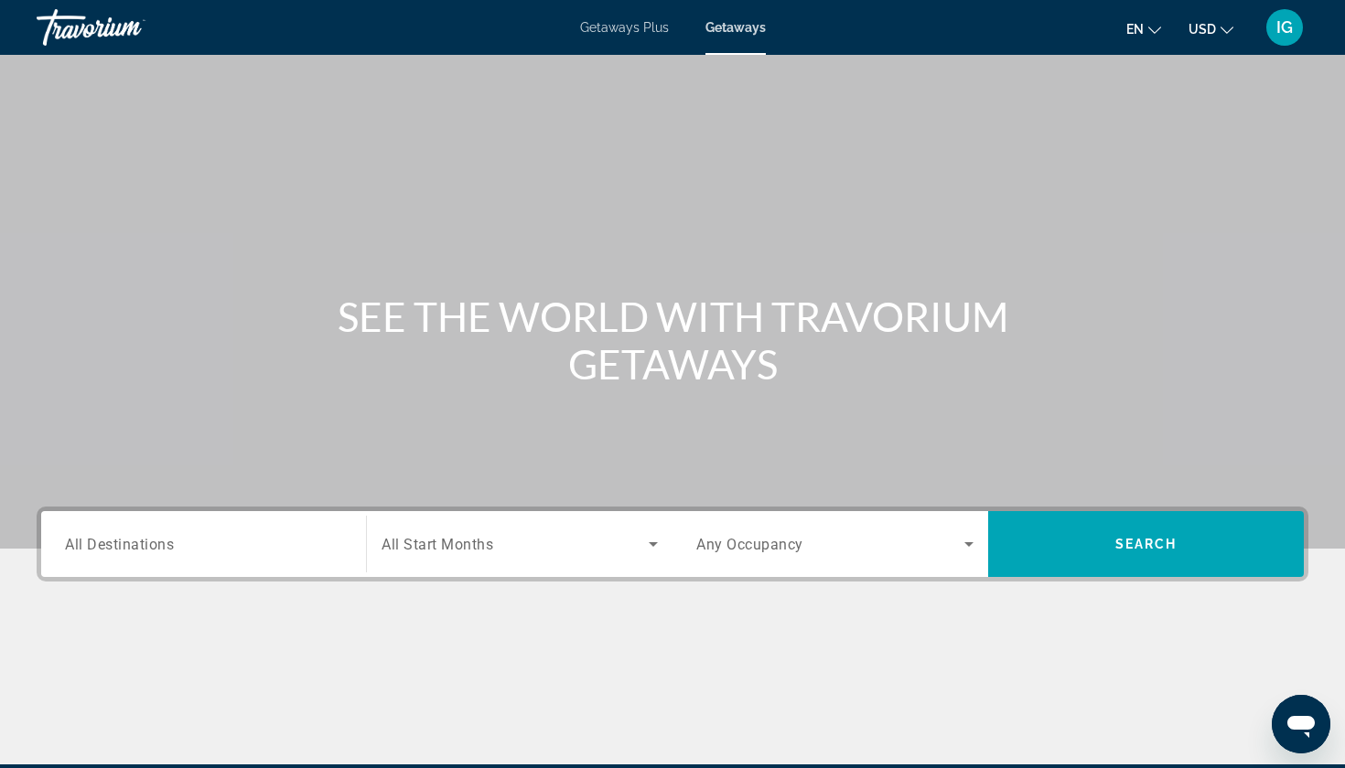
click at [150, 534] on input "Destination All Destinations" at bounding box center [203, 545] width 277 height 22
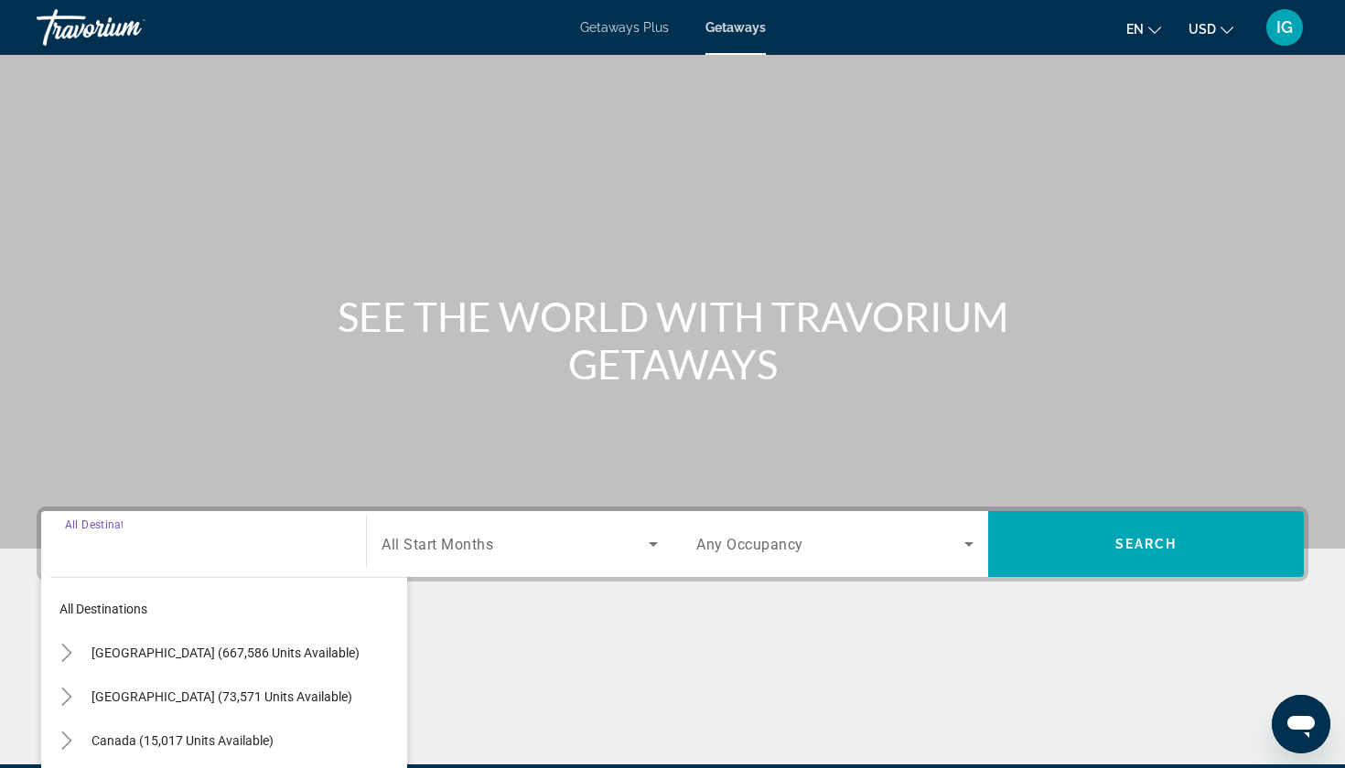
scroll to position [118, 0]
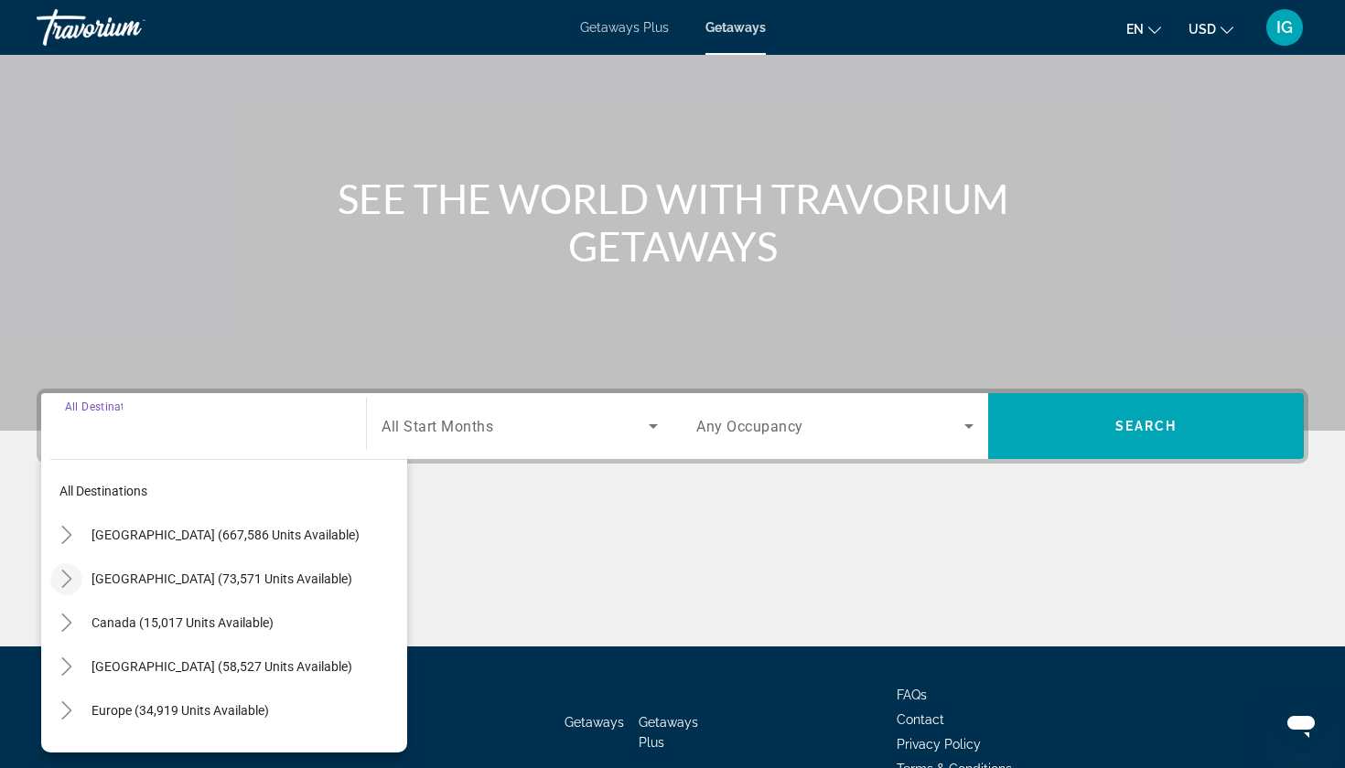
click at [70, 570] on icon "Toggle Mexico (73,571 units available)" at bounding box center [67, 579] width 18 height 18
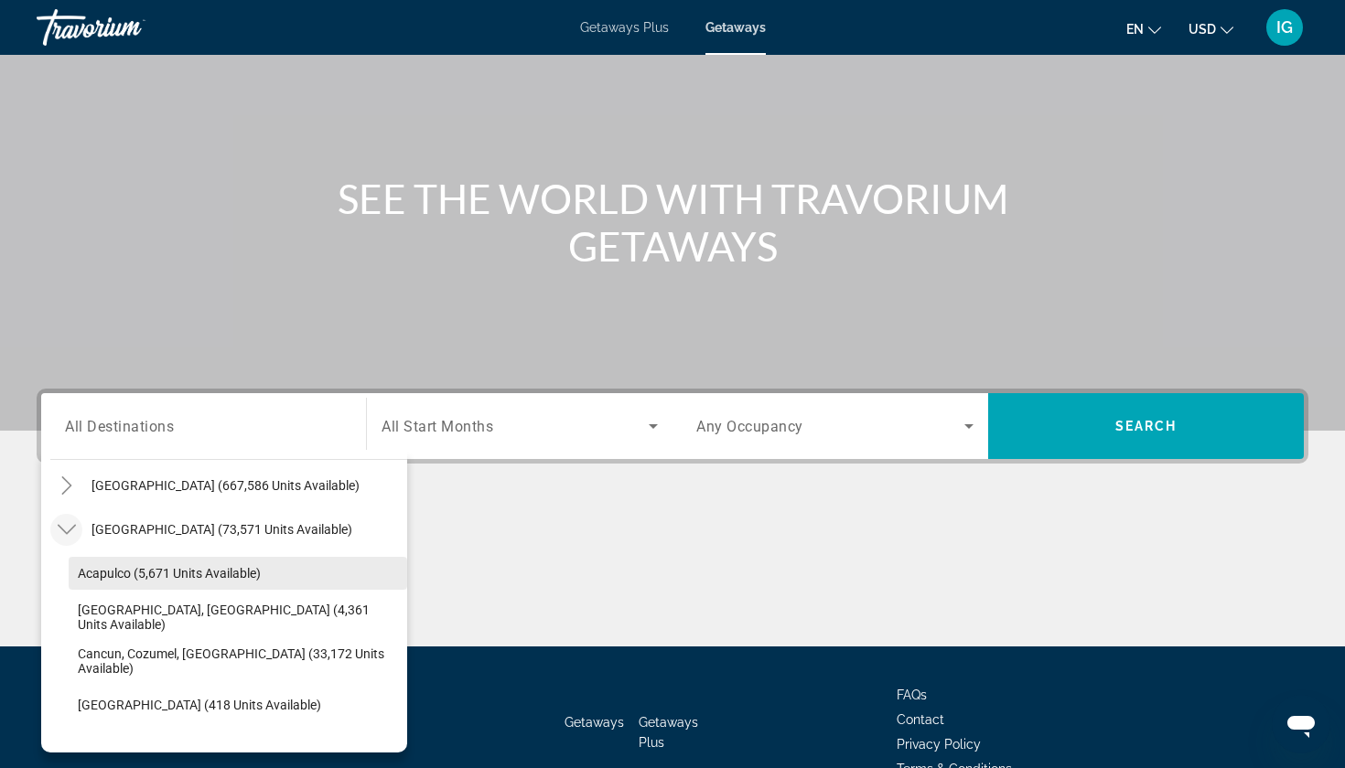
scroll to position [50, 0]
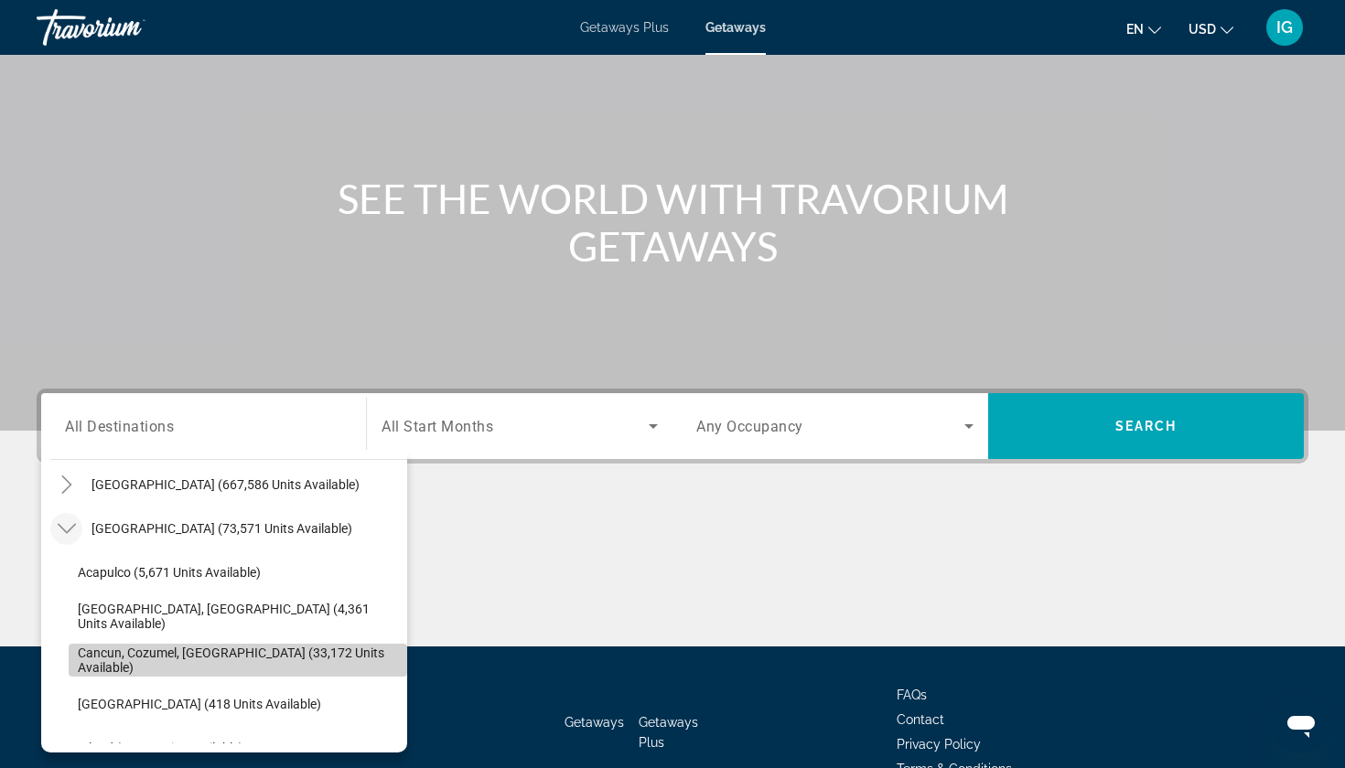
click at [92, 646] on span "Cancun, Cozumel, [GEOGRAPHIC_DATA] (33,172 units available)" at bounding box center [238, 660] width 320 height 29
type input "**********"
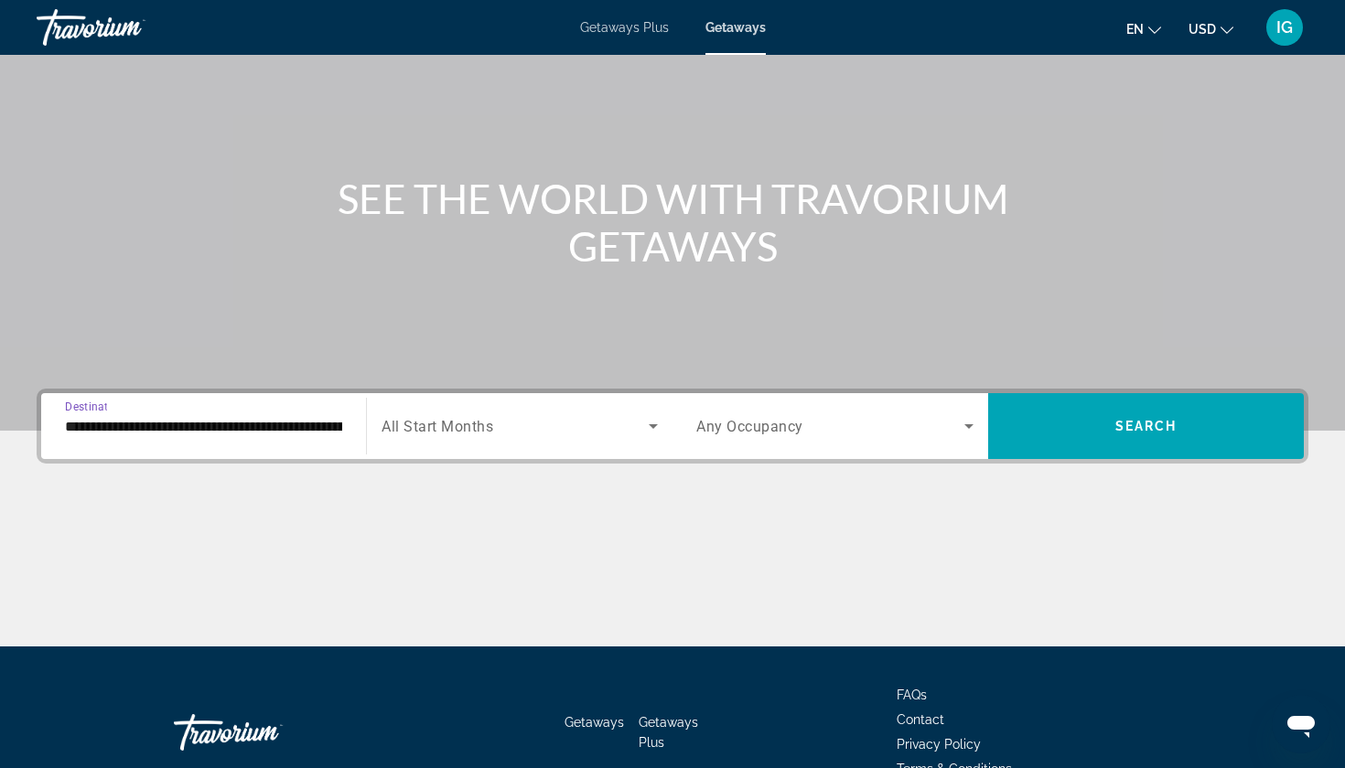
click at [655, 424] on icon "Search widget" at bounding box center [653, 426] width 9 height 5
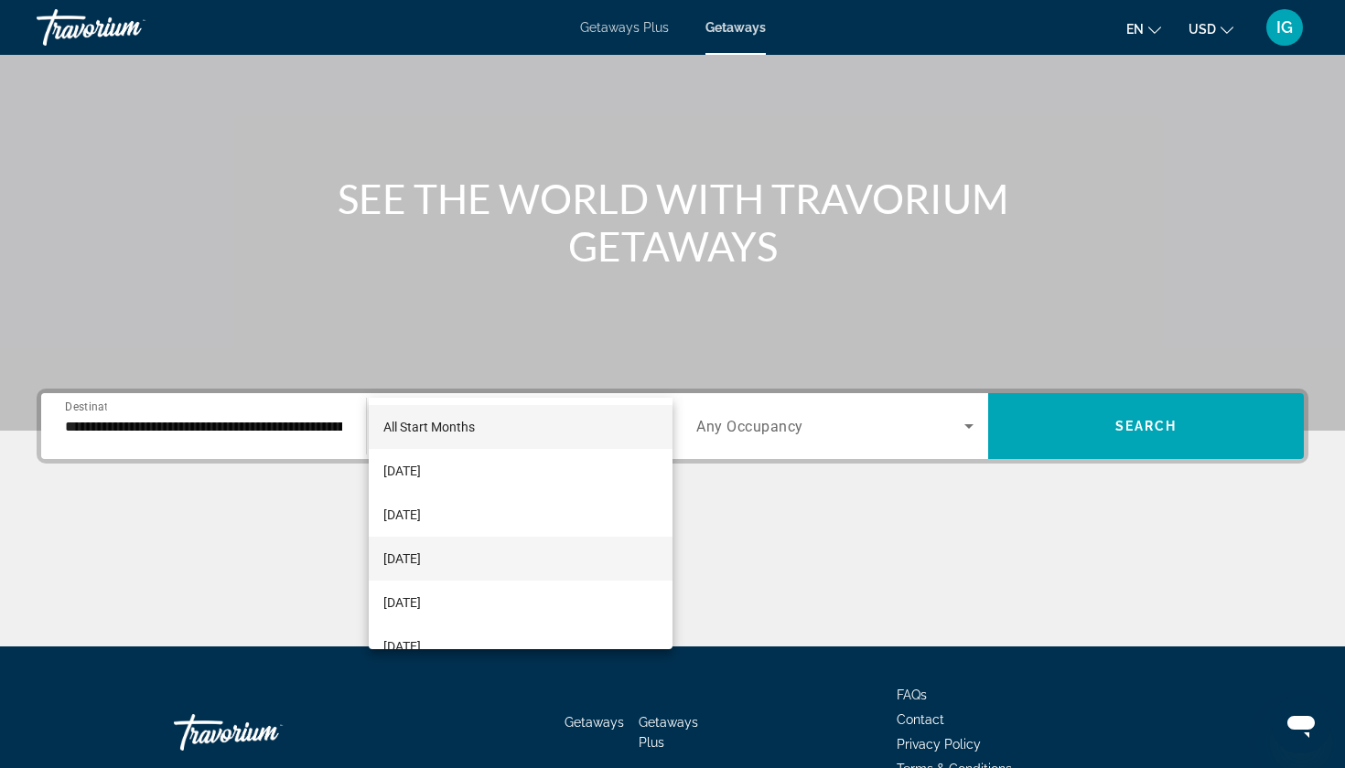
click at [414, 559] on span "[DATE]" at bounding box center [402, 559] width 38 height 22
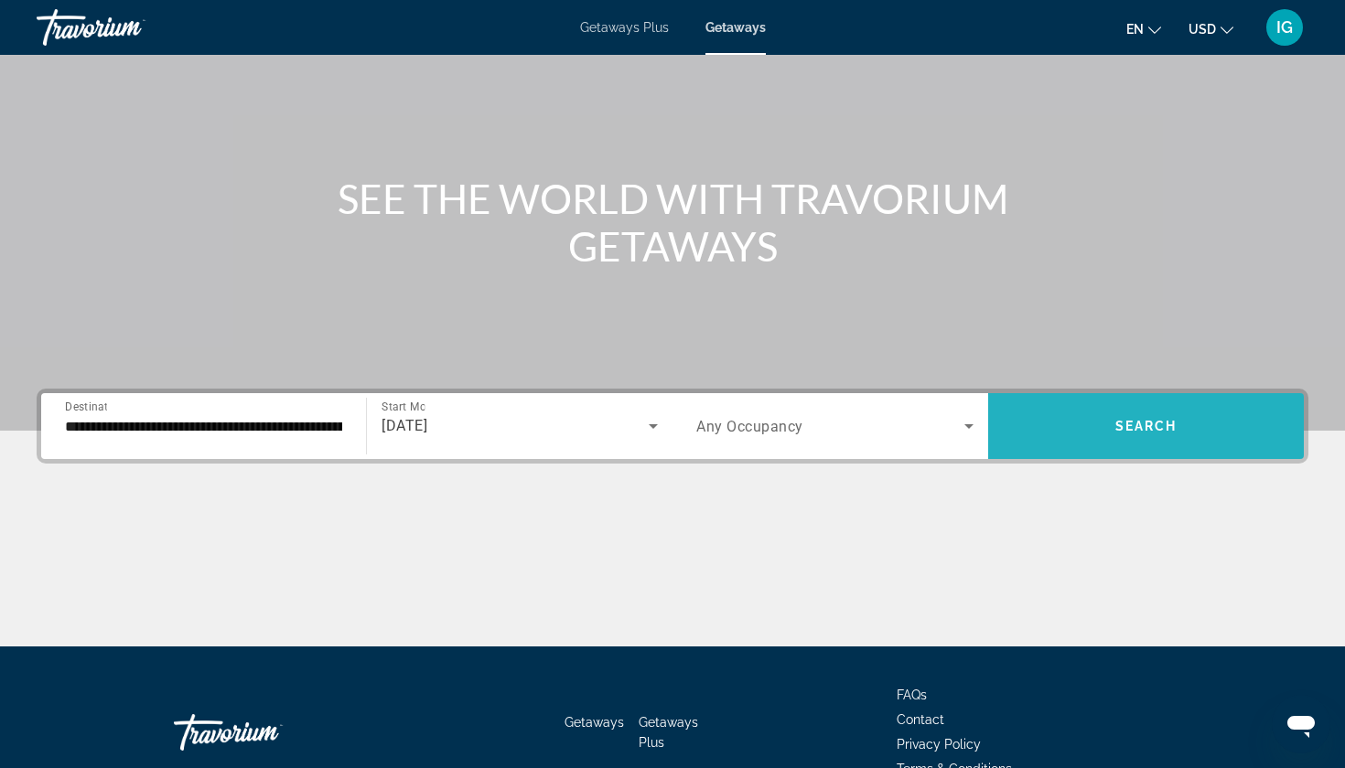
click at [1177, 404] on span "Search widget" at bounding box center [1146, 426] width 316 height 44
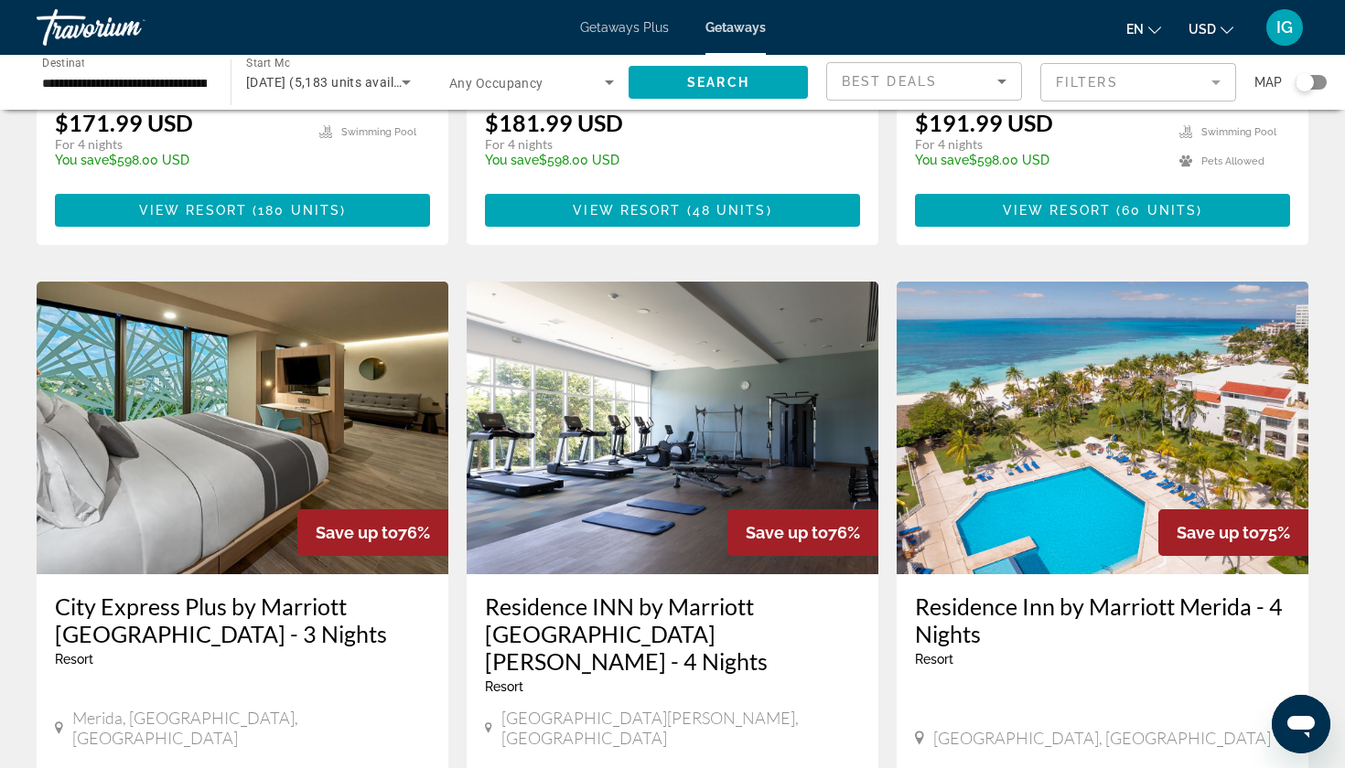
scroll to position [1963, 0]
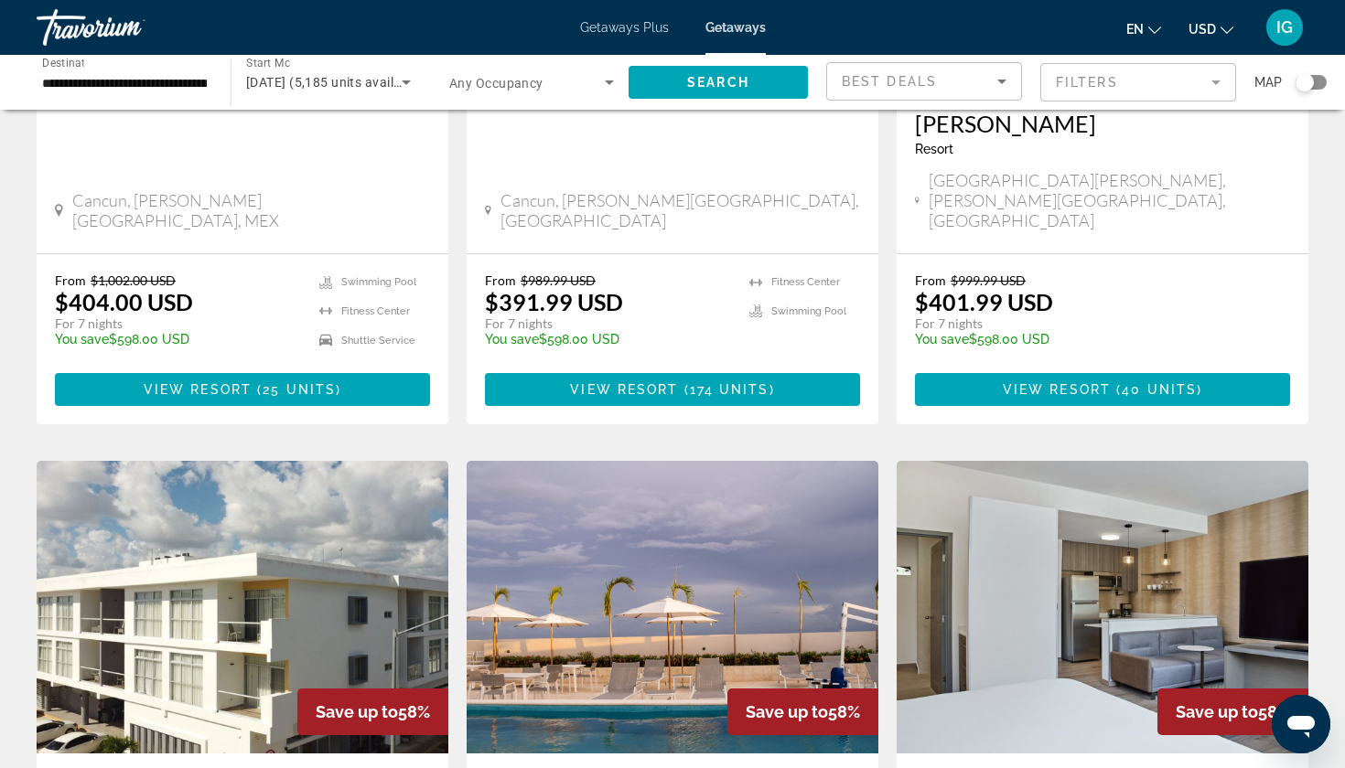
scroll to position [1770, 0]
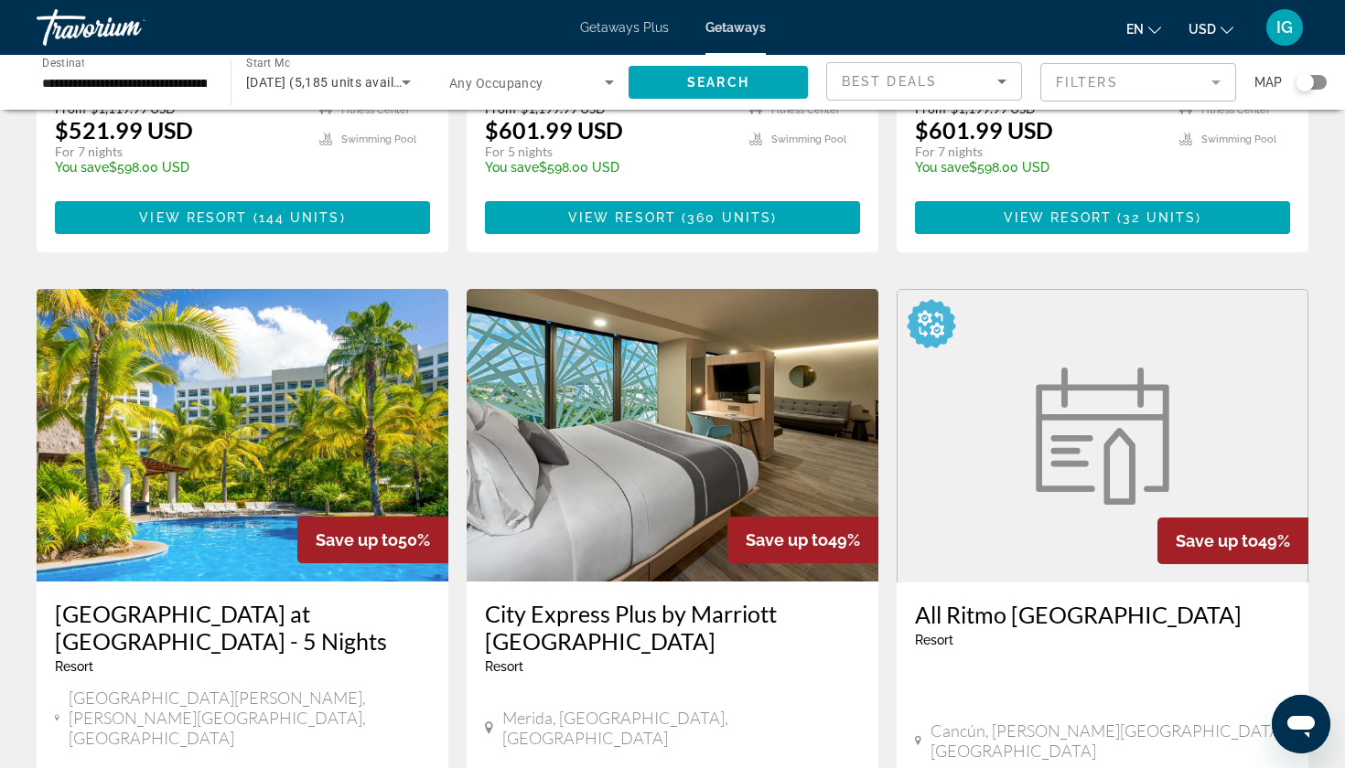
scroll to position [1920, 0]
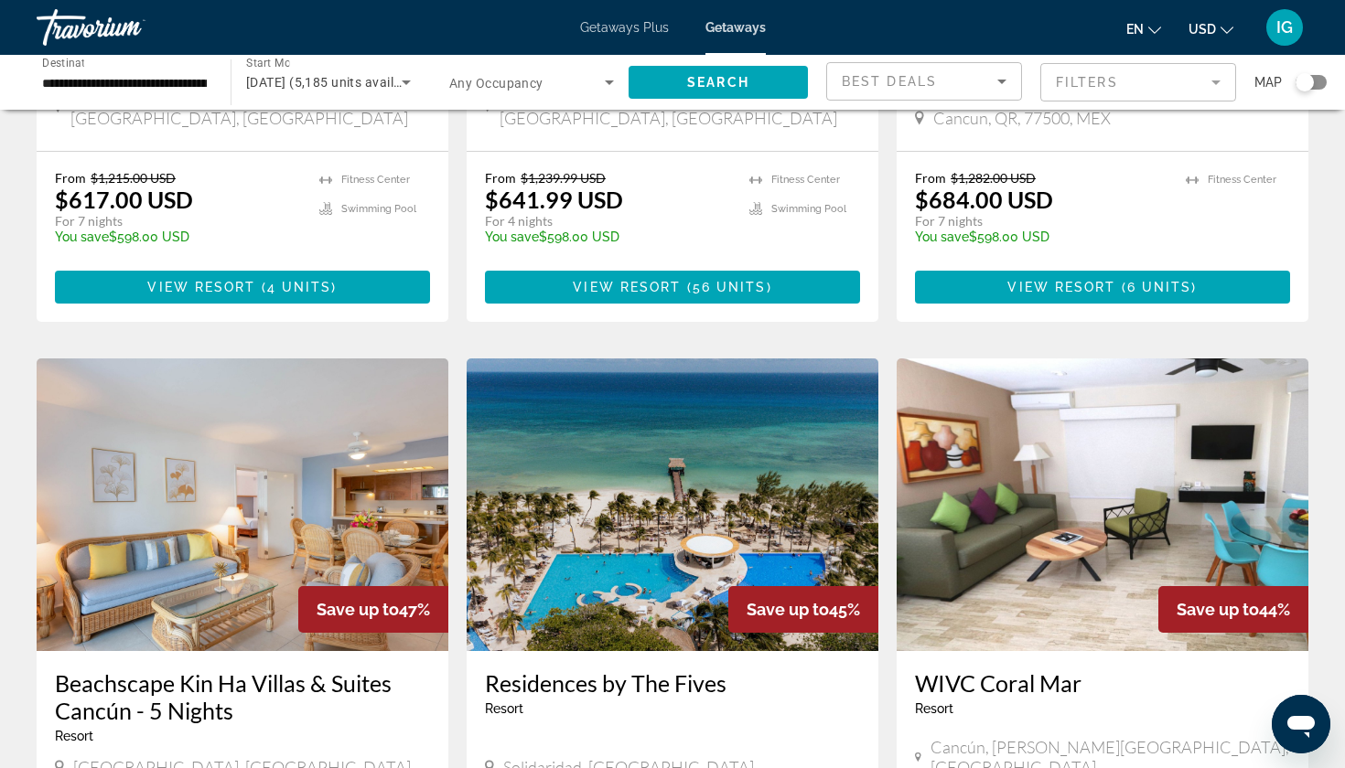
scroll to position [466, 0]
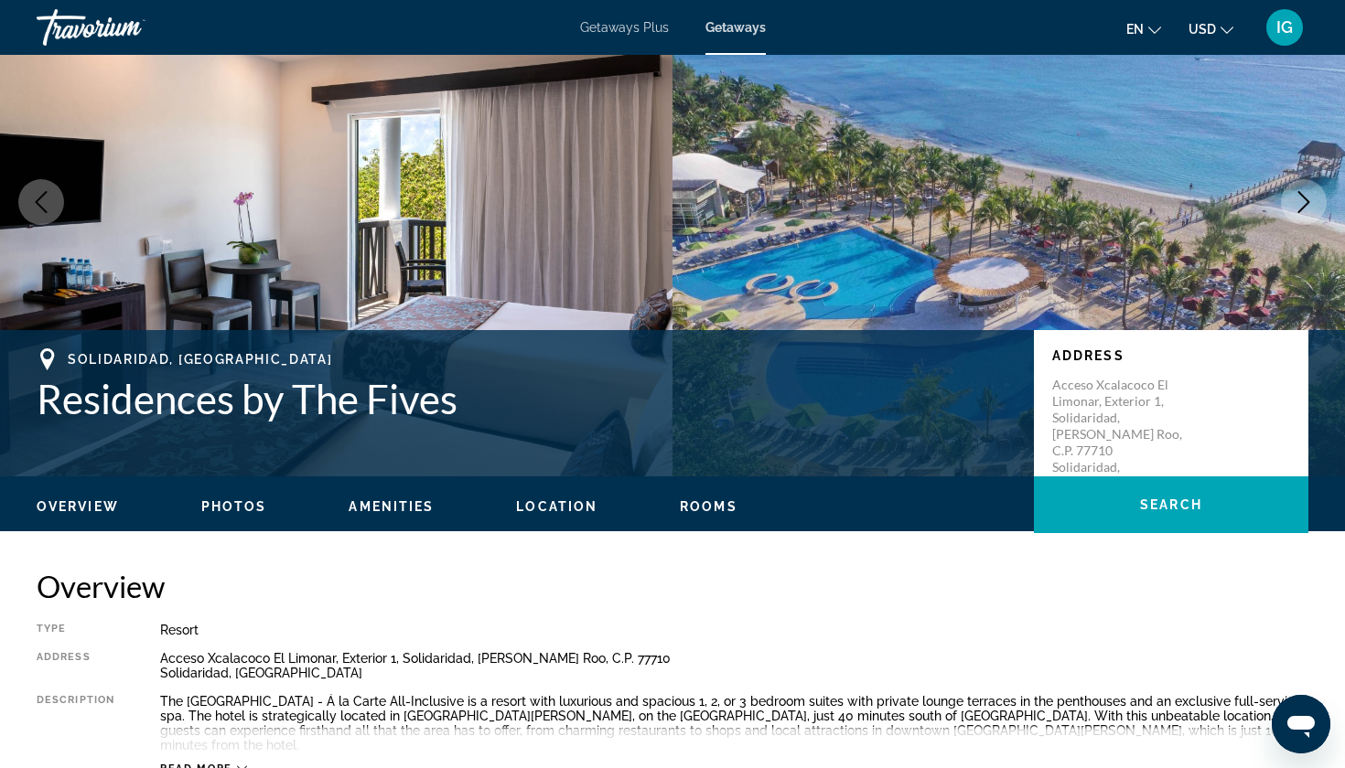
scroll to position [136, 0]
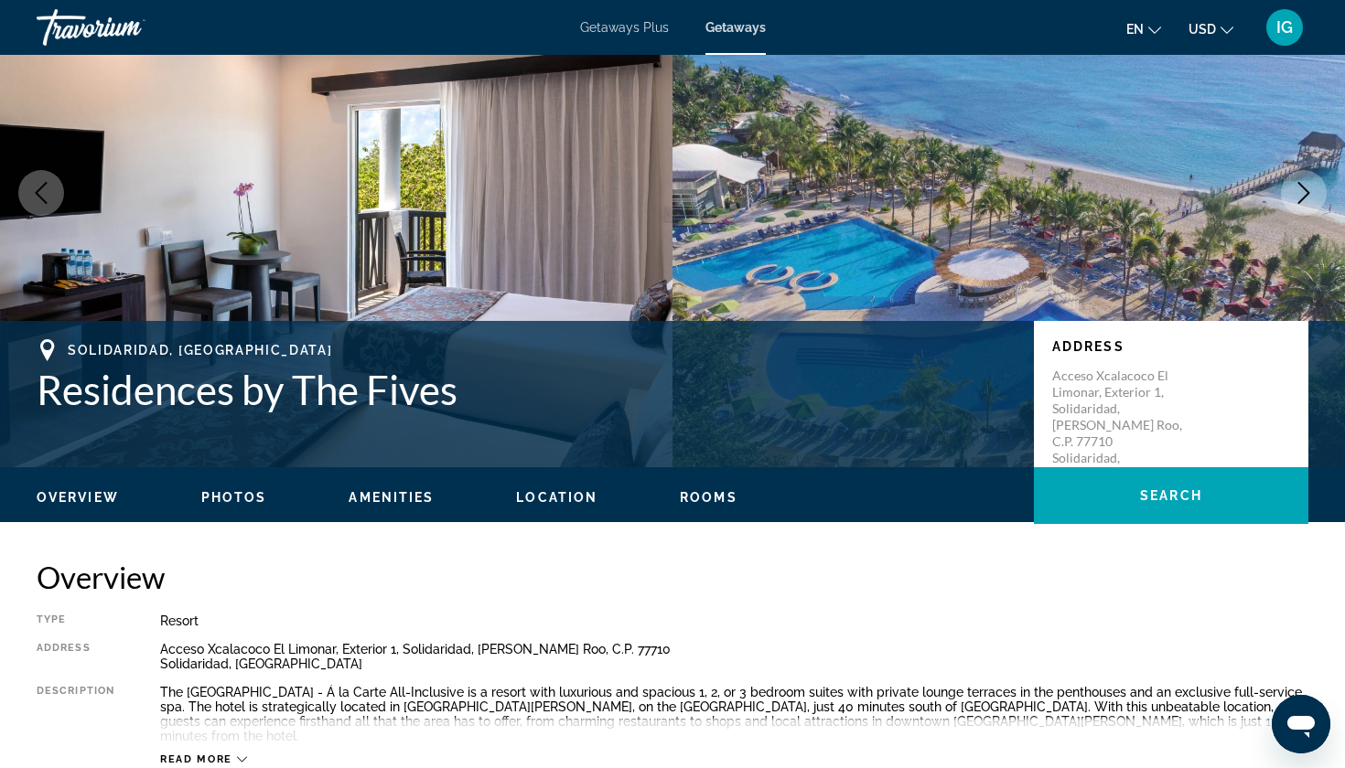
click at [237, 755] on icon "Main content" at bounding box center [242, 760] width 10 height 10
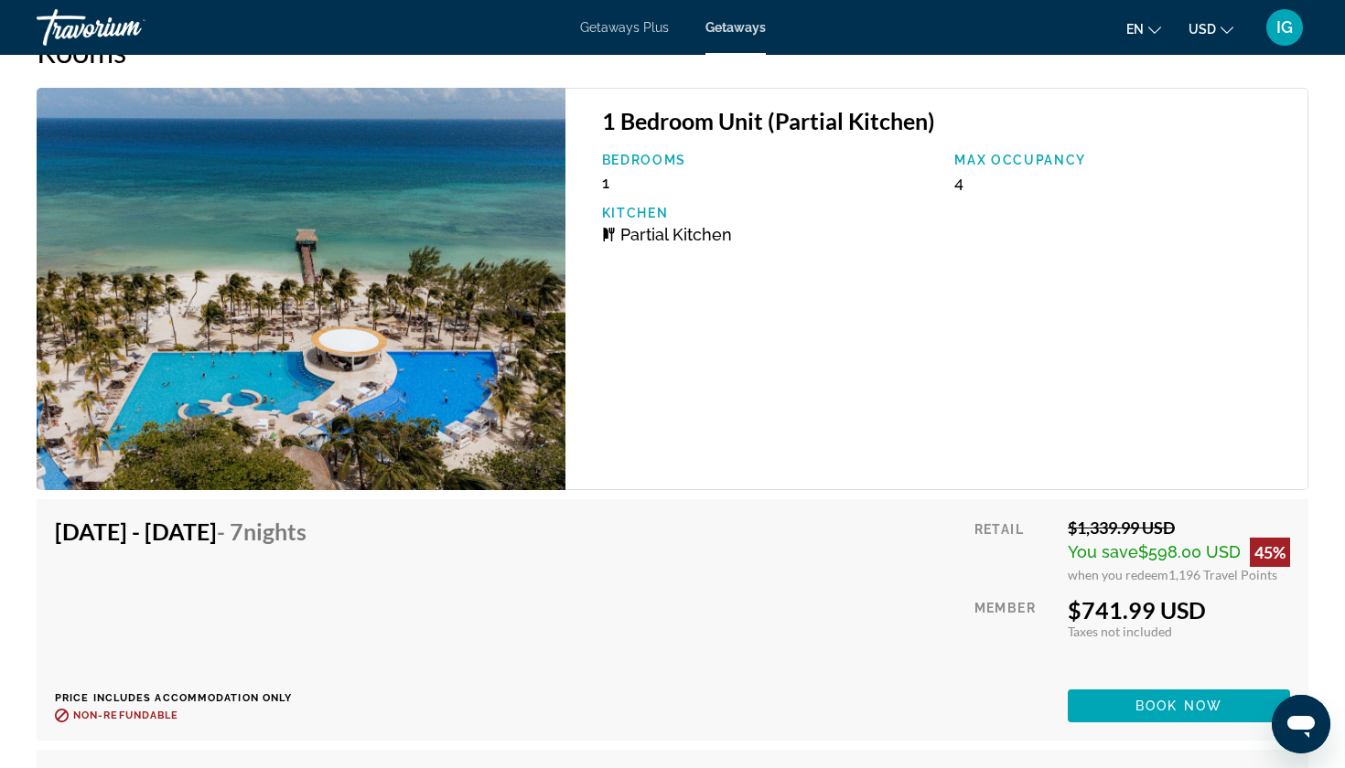
scroll to position [2458, 0]
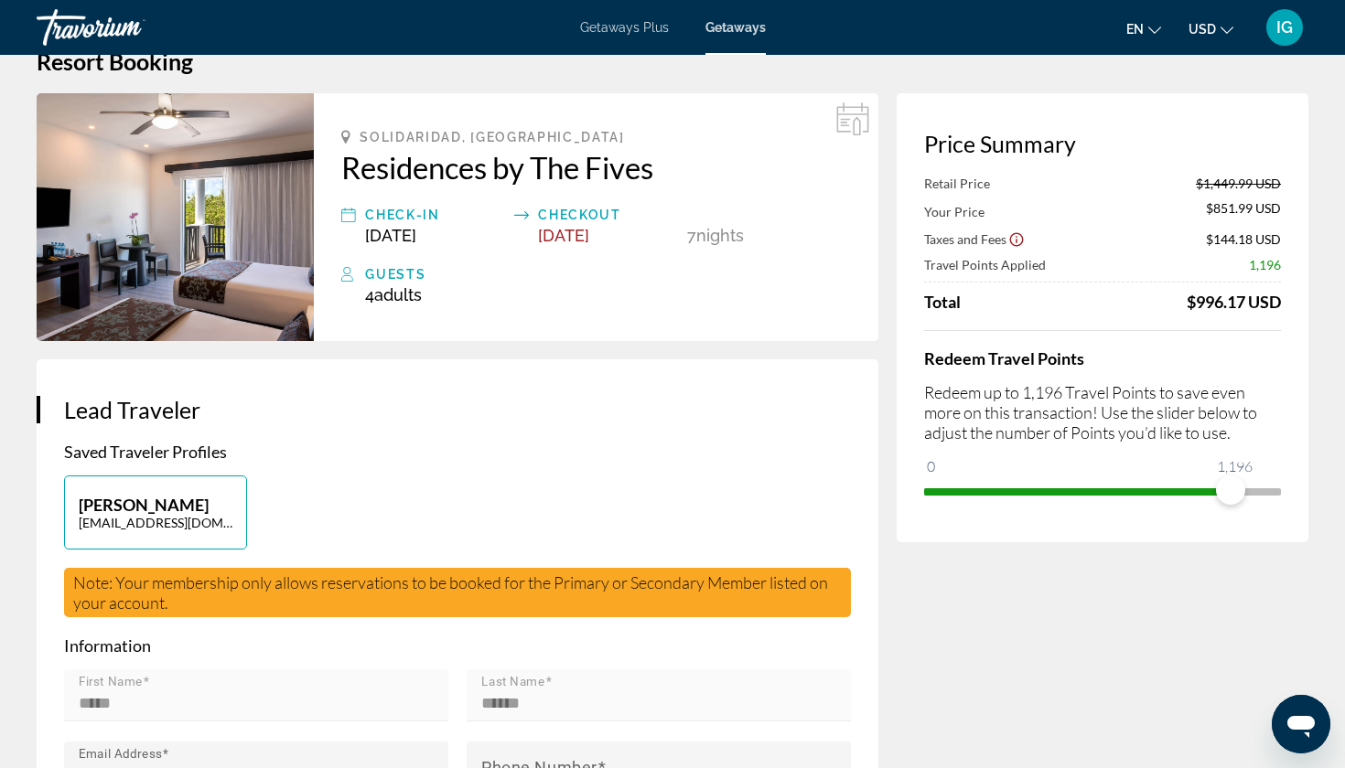
scroll to position [46, 0]
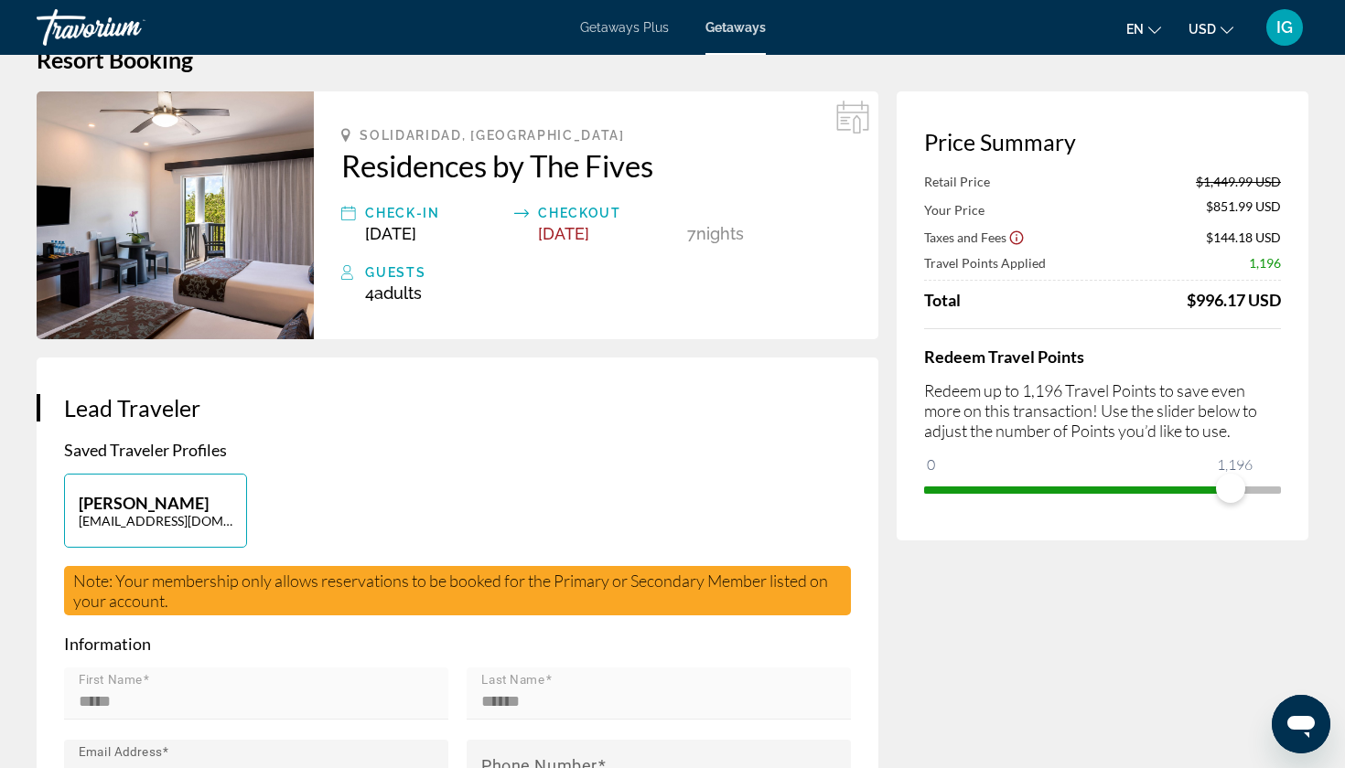
click at [1024, 230] on icon "Show Taxes and Fees disclaimer" at bounding box center [1016, 238] width 16 height 16
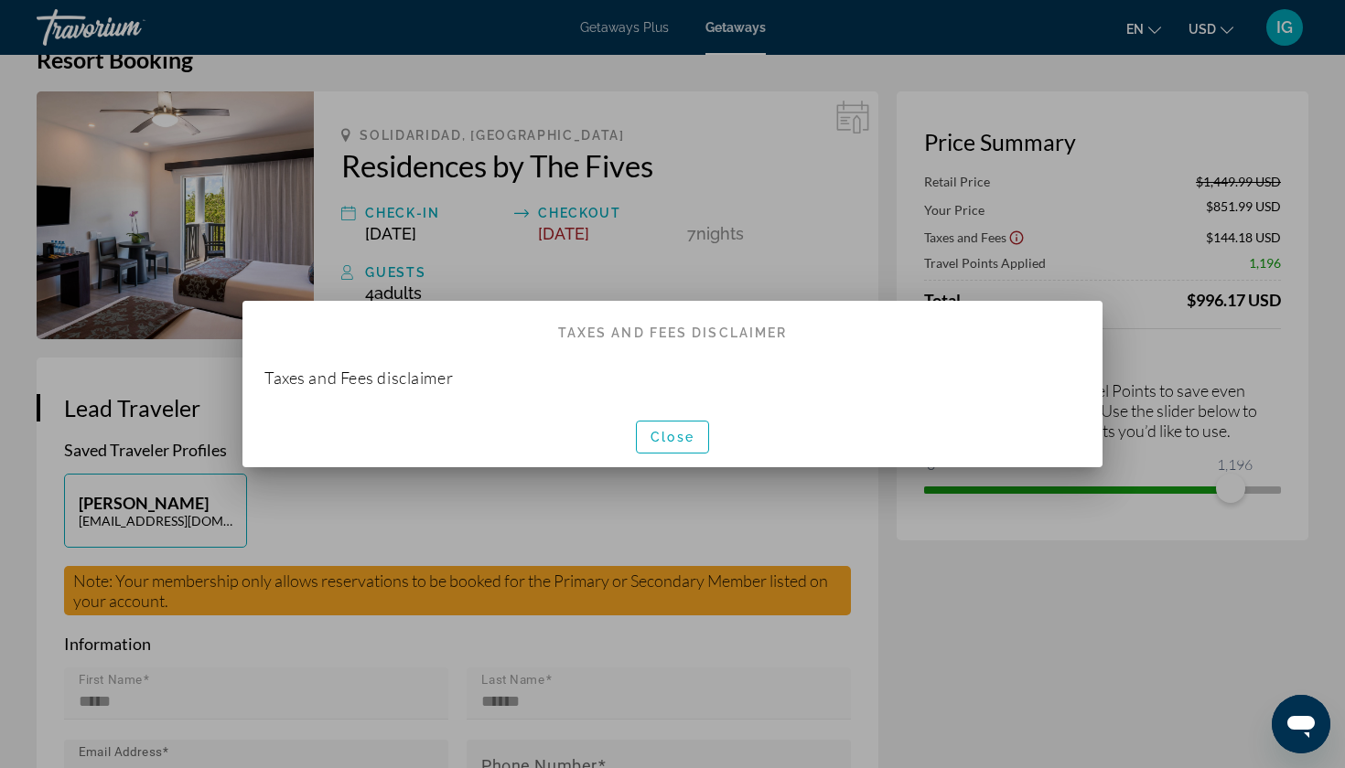
scroll to position [0, 0]
click at [673, 436] on span "Close" at bounding box center [672, 437] width 44 height 15
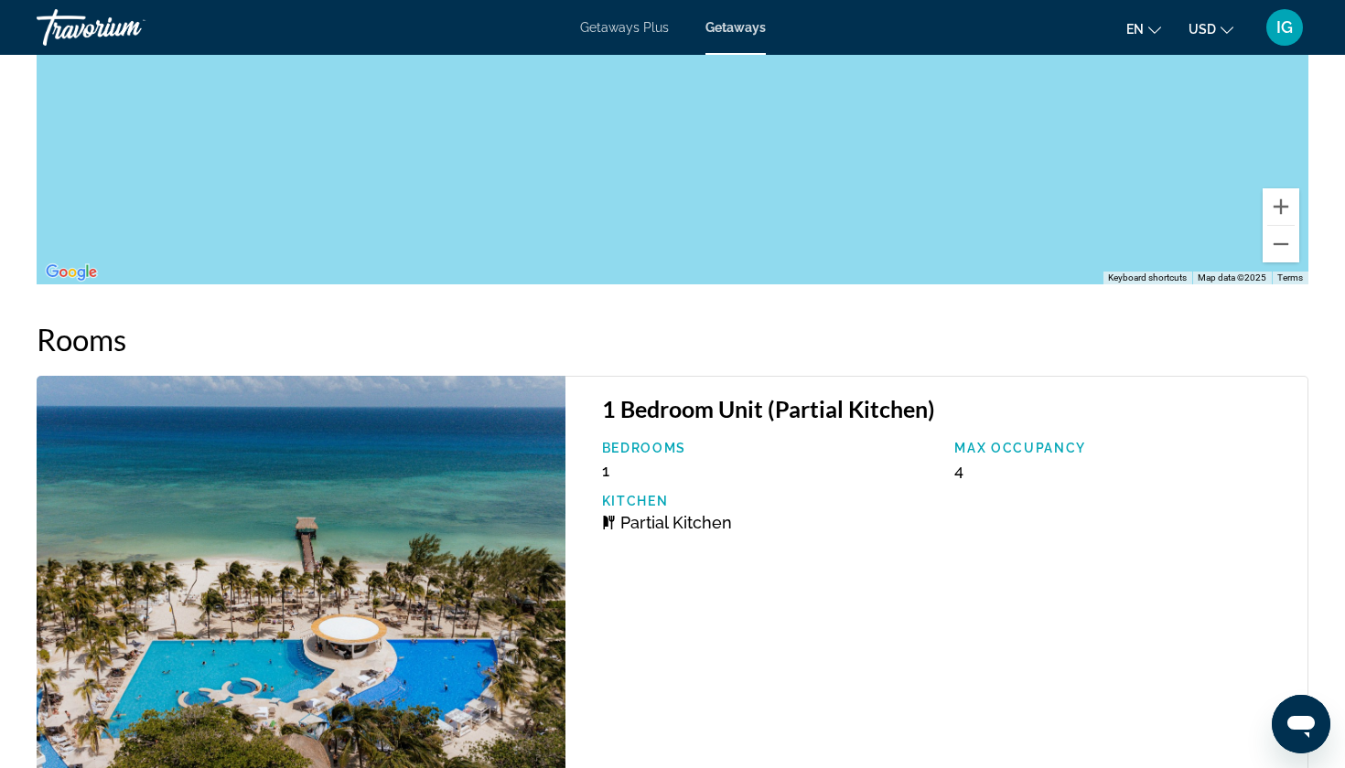
scroll to position [2172, 0]
